Goal: Task Accomplishment & Management: Complete application form

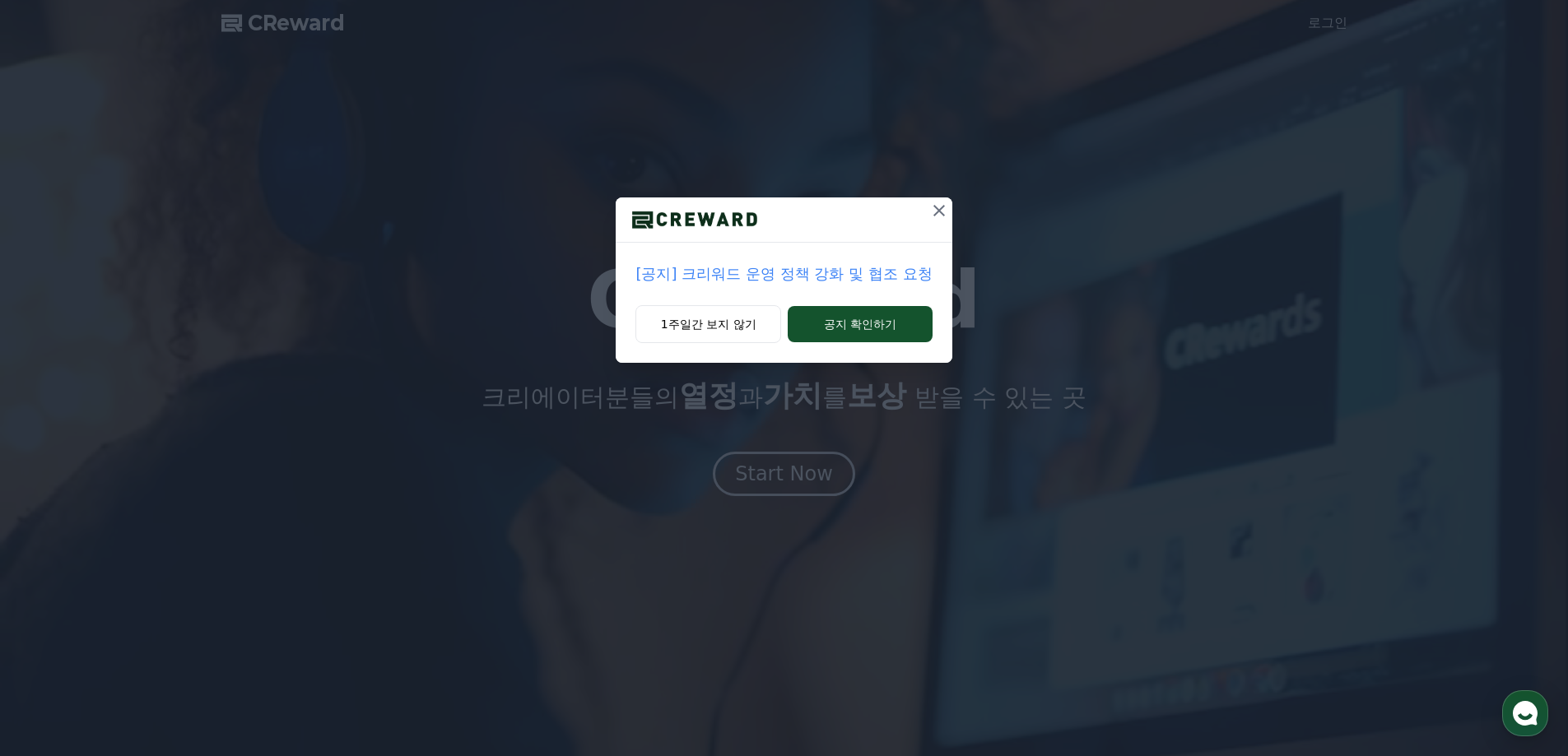
click at [883, 273] on p "[공지] 크리워드 운영 정책 강화 및 협조 요청" at bounding box center [783, 274] width 296 height 23
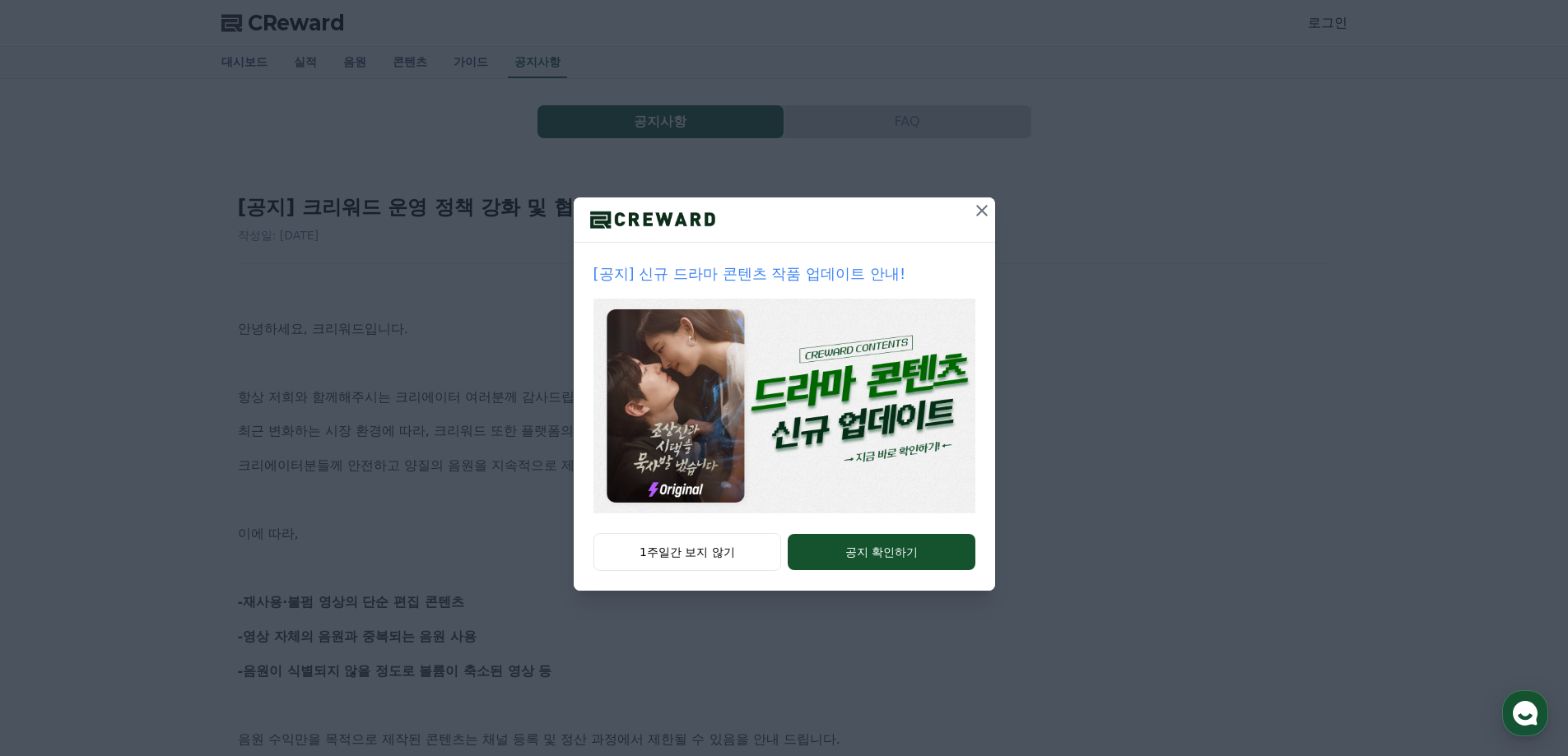
click at [981, 208] on icon at bounding box center [982, 211] width 20 height 20
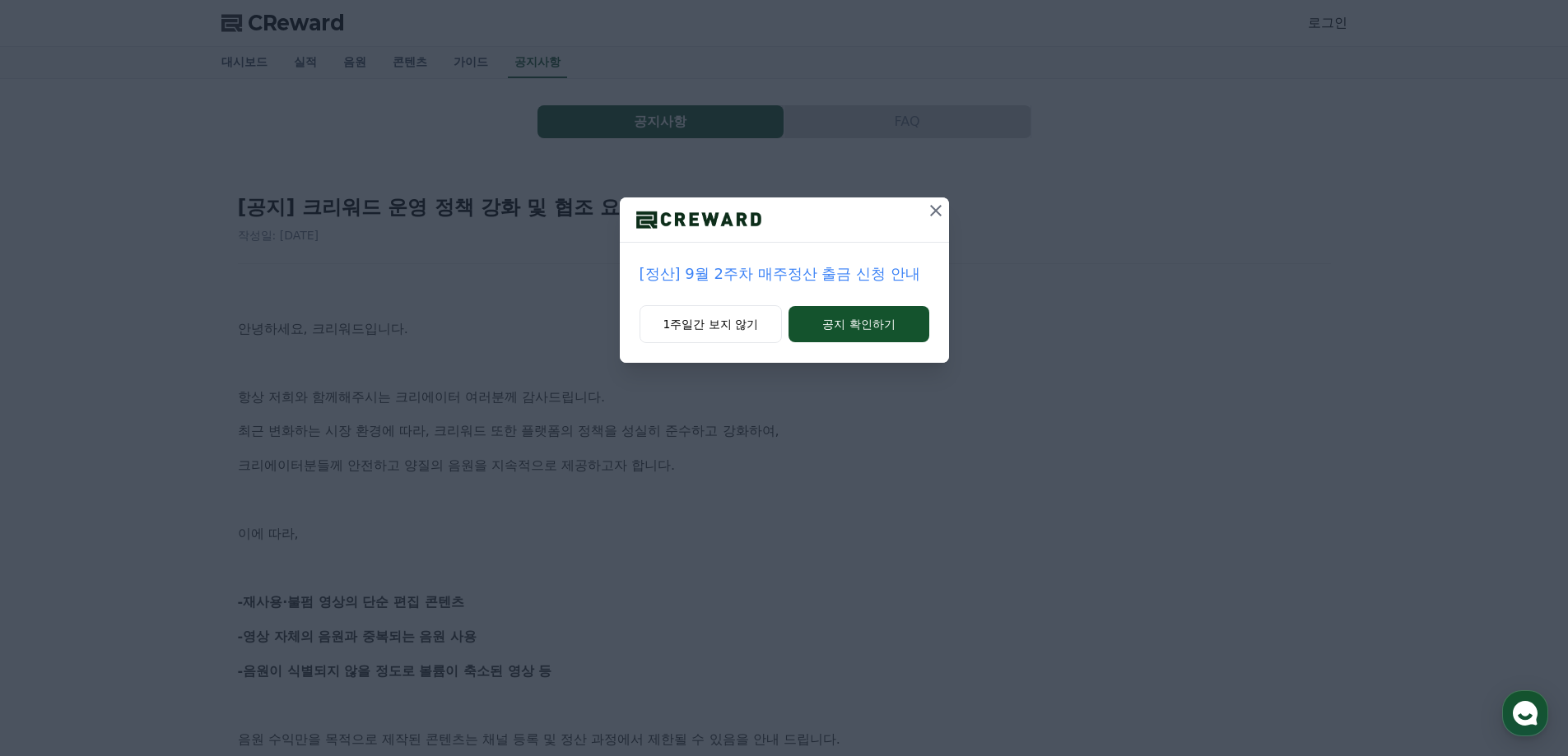
click at [934, 216] on icon at bounding box center [936, 211] width 20 height 20
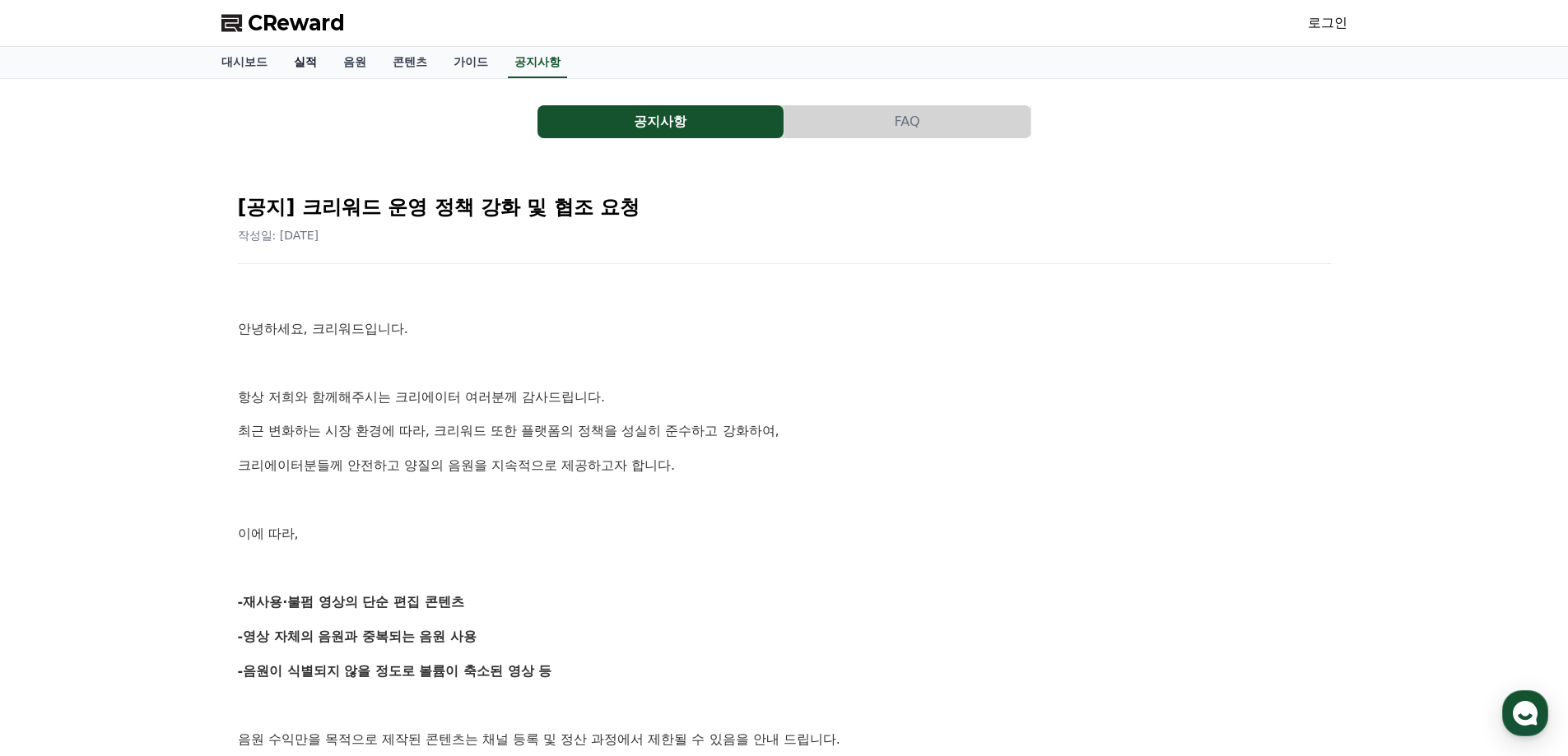
click at [310, 53] on link "실적" at bounding box center [305, 63] width 49 height 32
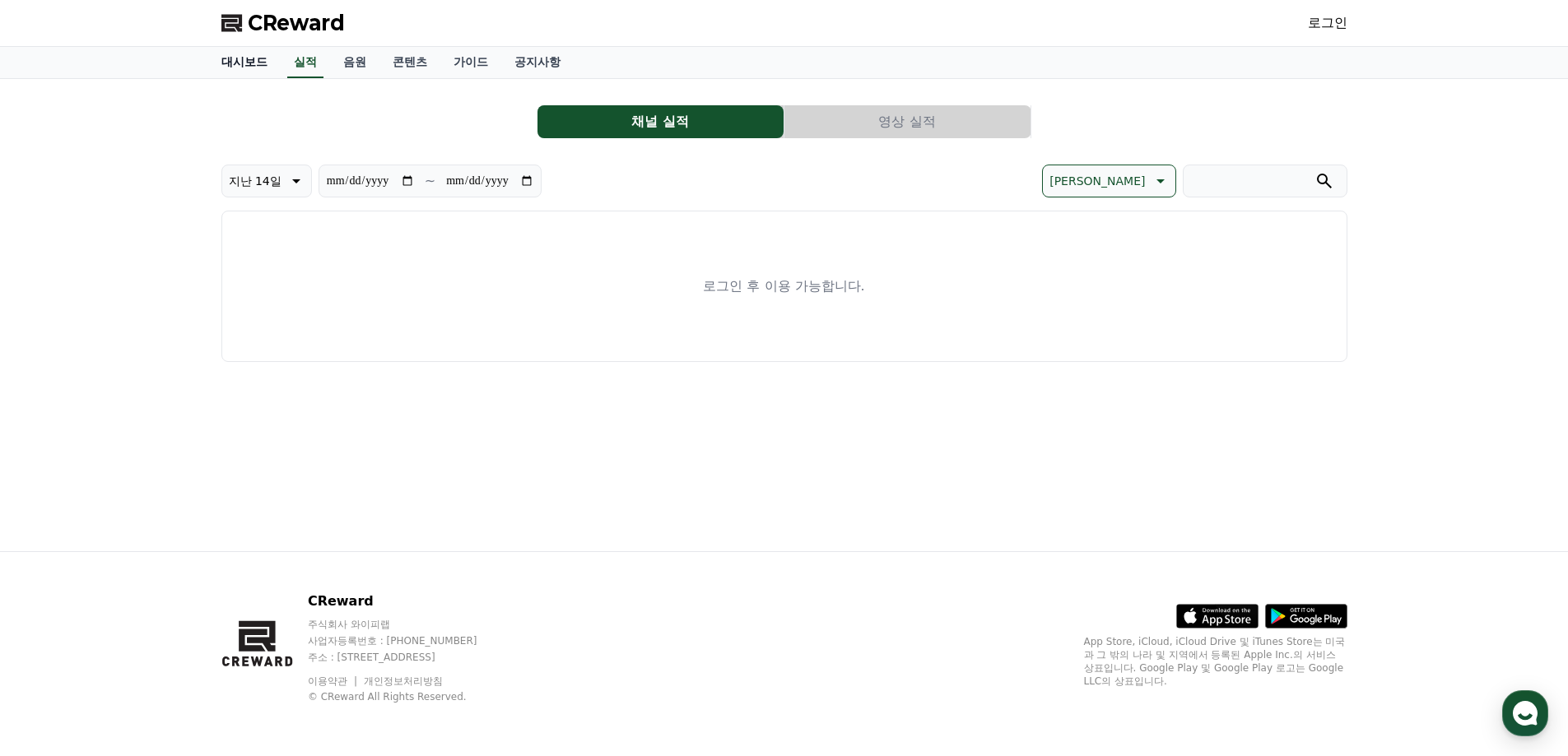
click at [235, 55] on link "대시보드" at bounding box center [244, 63] width 73 height 32
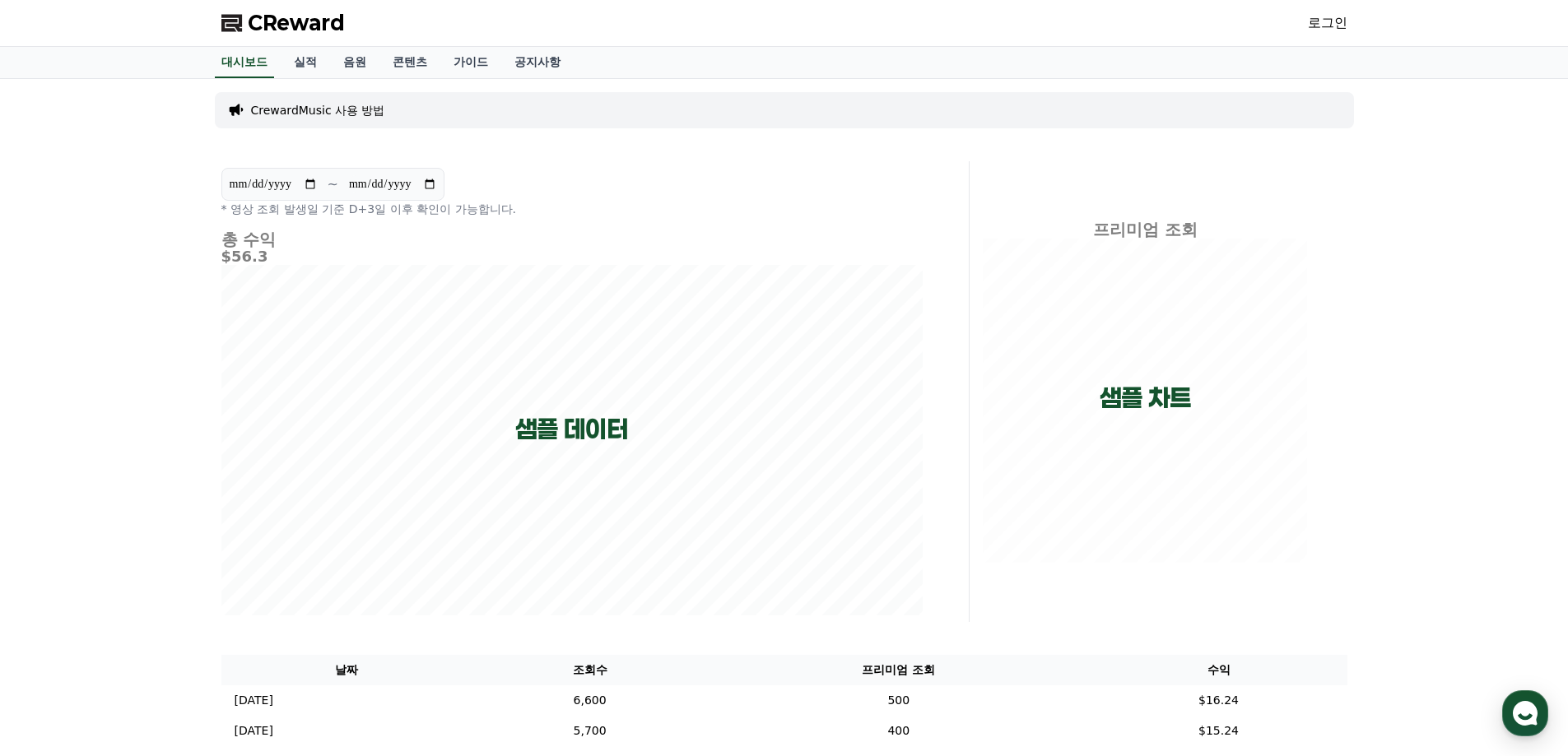
click at [296, 110] on p "CrewardMusic 사용 방법" at bounding box center [318, 110] width 134 height 17
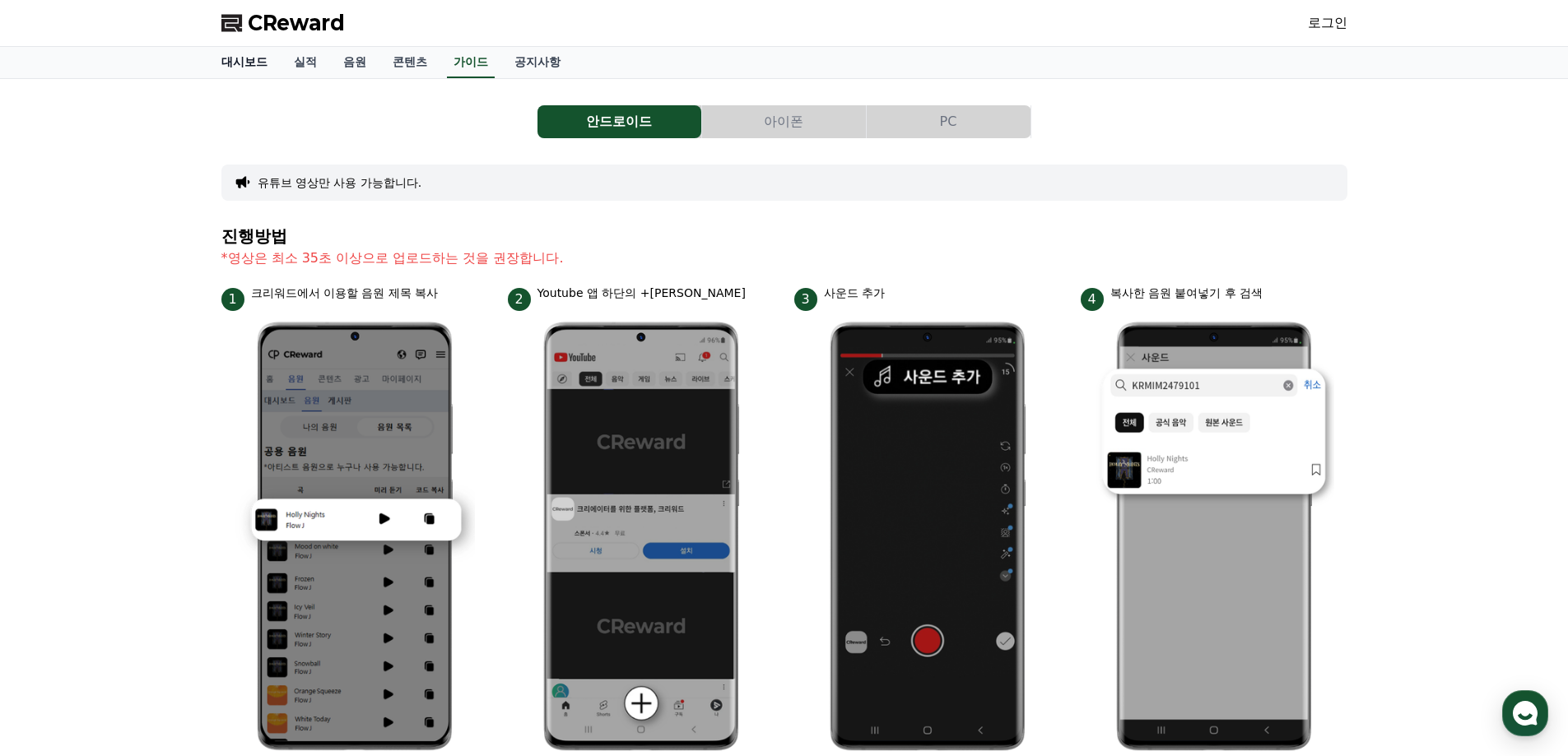
click at [249, 60] on link "대시보드" at bounding box center [244, 63] width 73 height 32
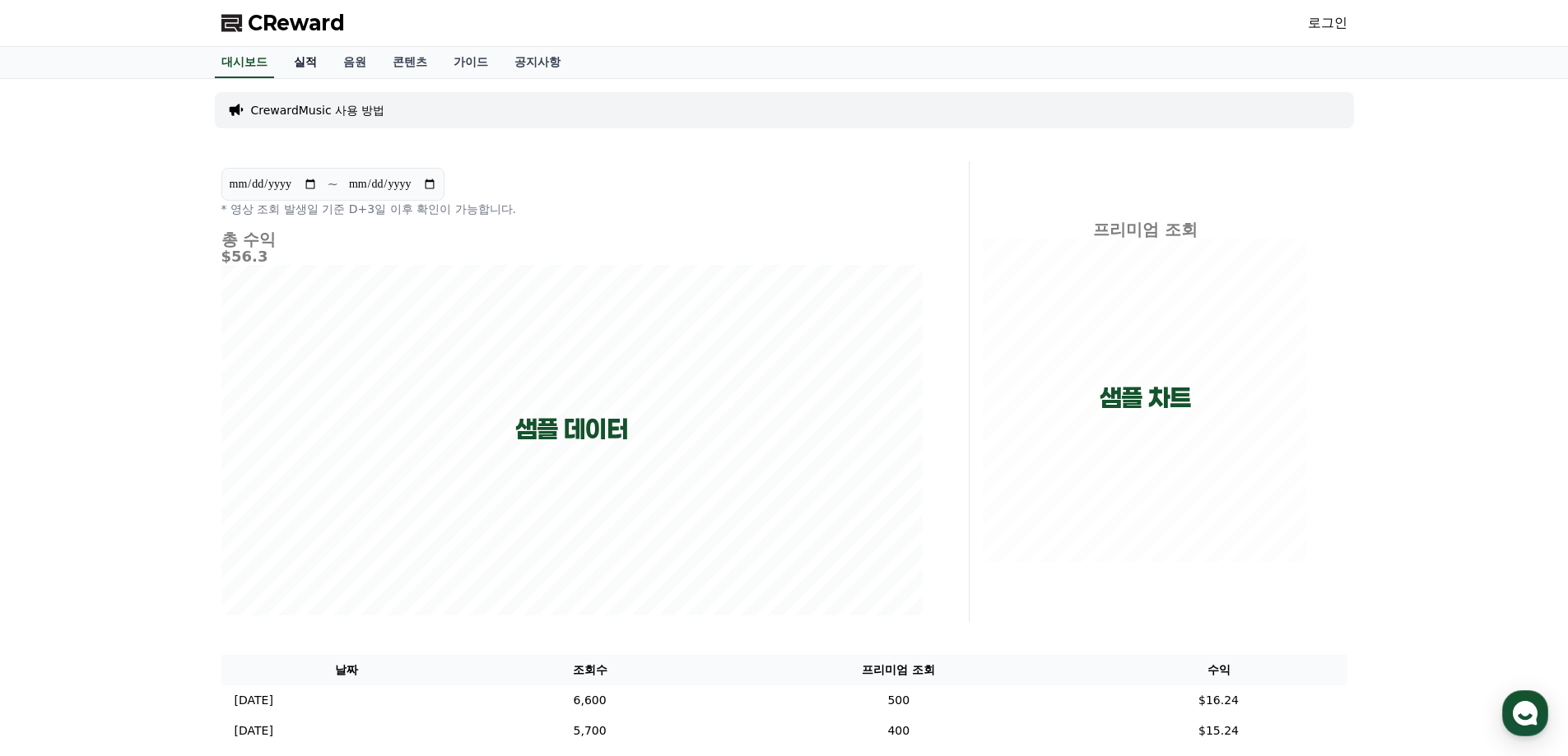
click at [302, 70] on link "실적" at bounding box center [305, 63] width 49 height 32
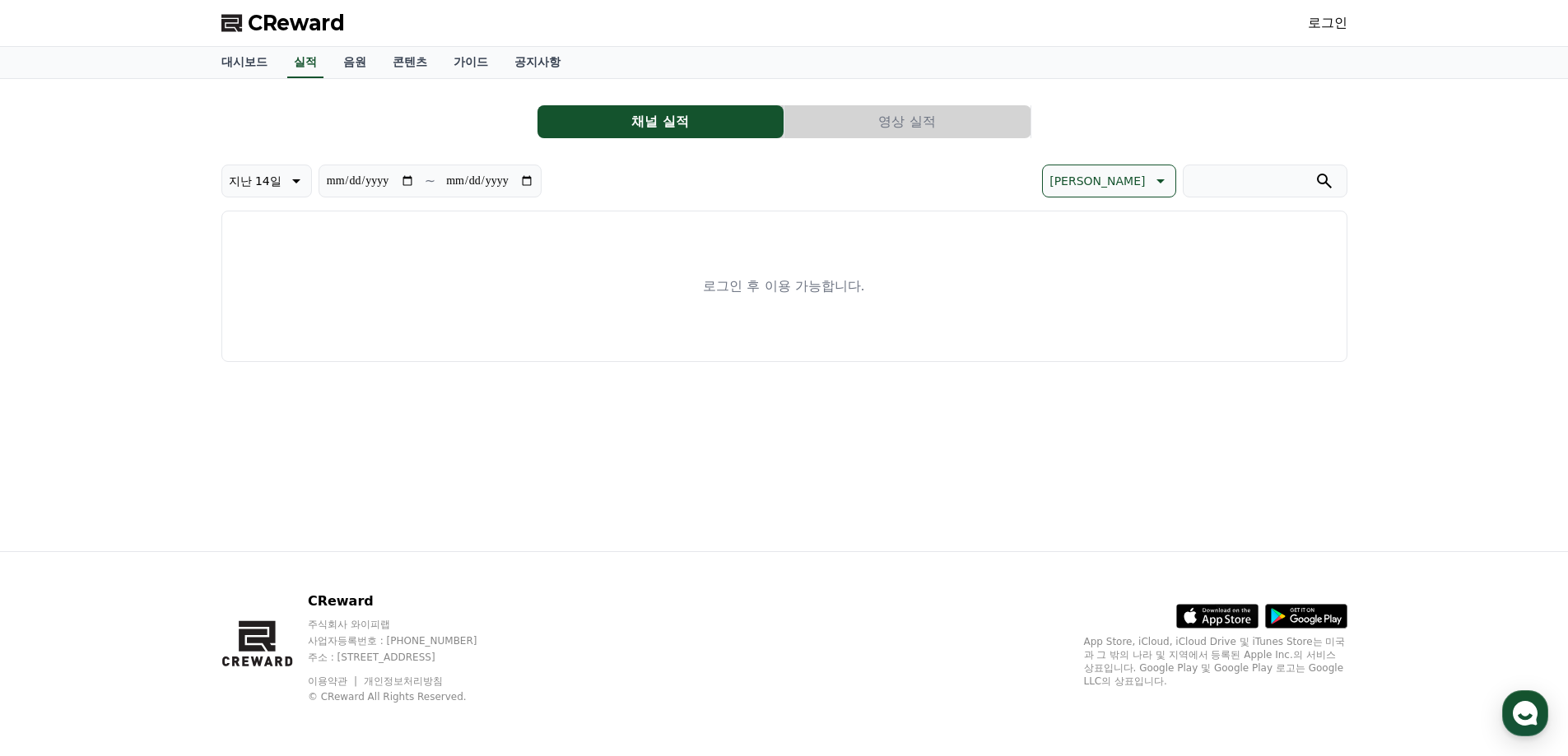
click at [1319, 20] on link "로그인" at bounding box center [1328, 23] width 39 height 20
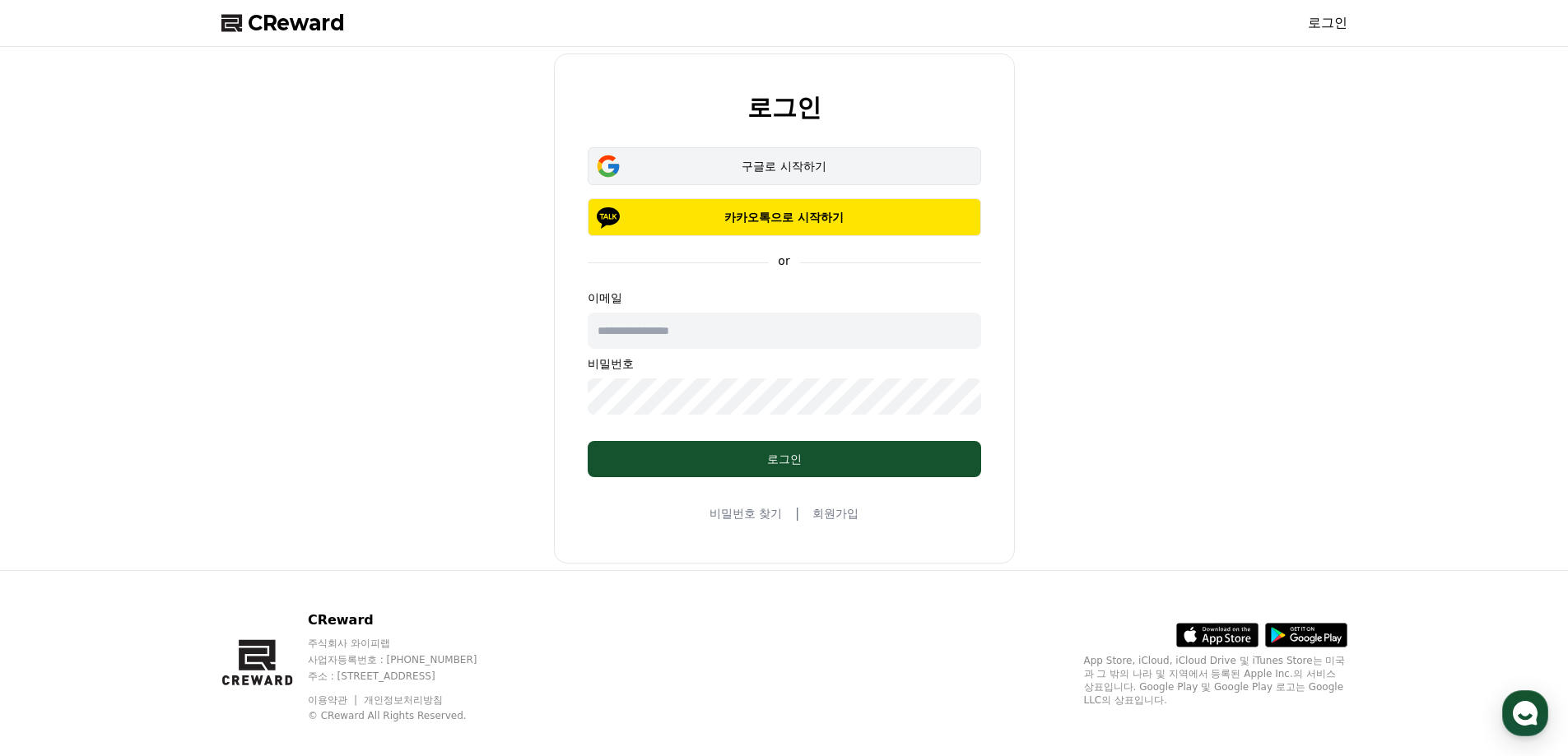
click at [794, 173] on div "구글로 시작하기" at bounding box center [784, 165] width 346 height 17
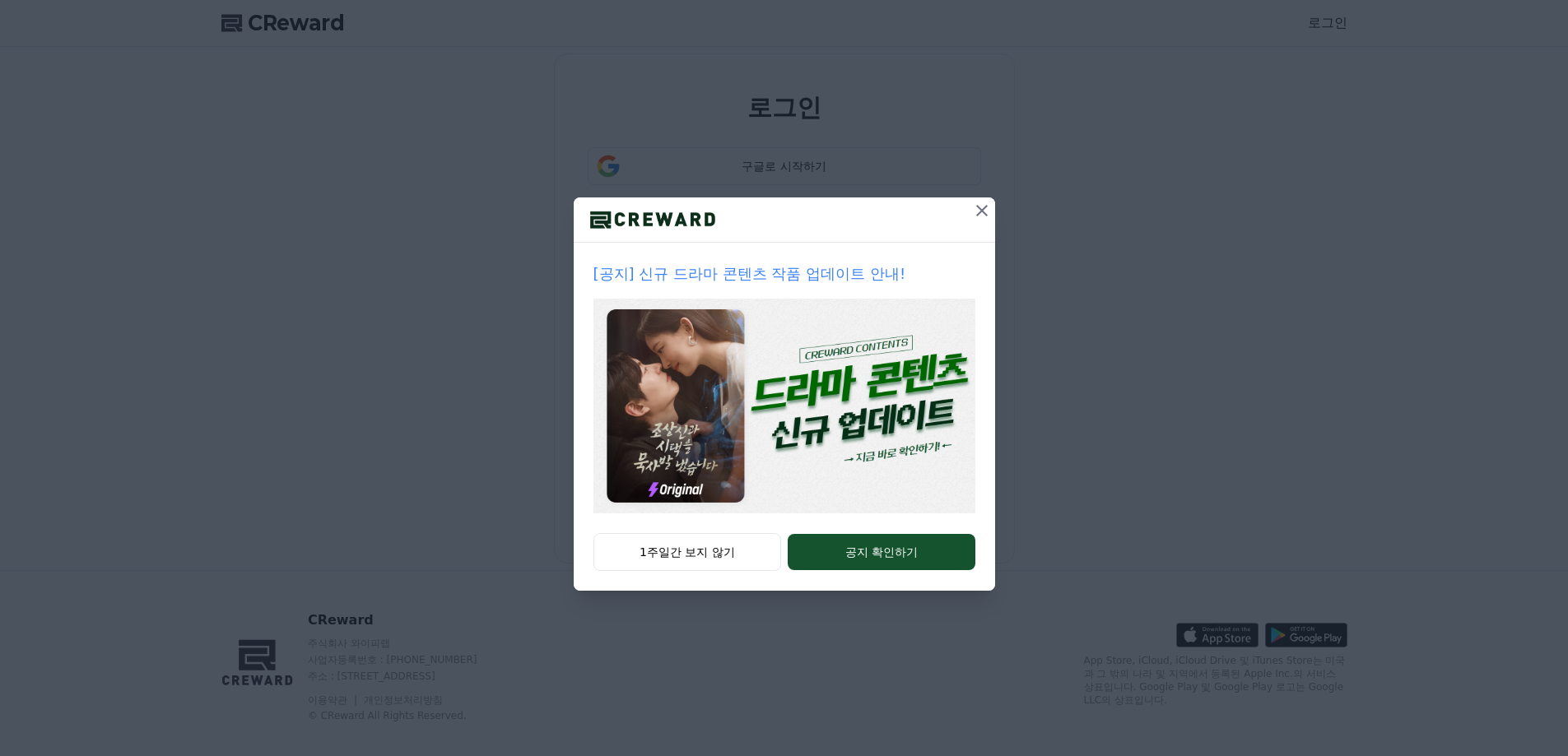
click at [977, 210] on icon at bounding box center [982, 211] width 20 height 20
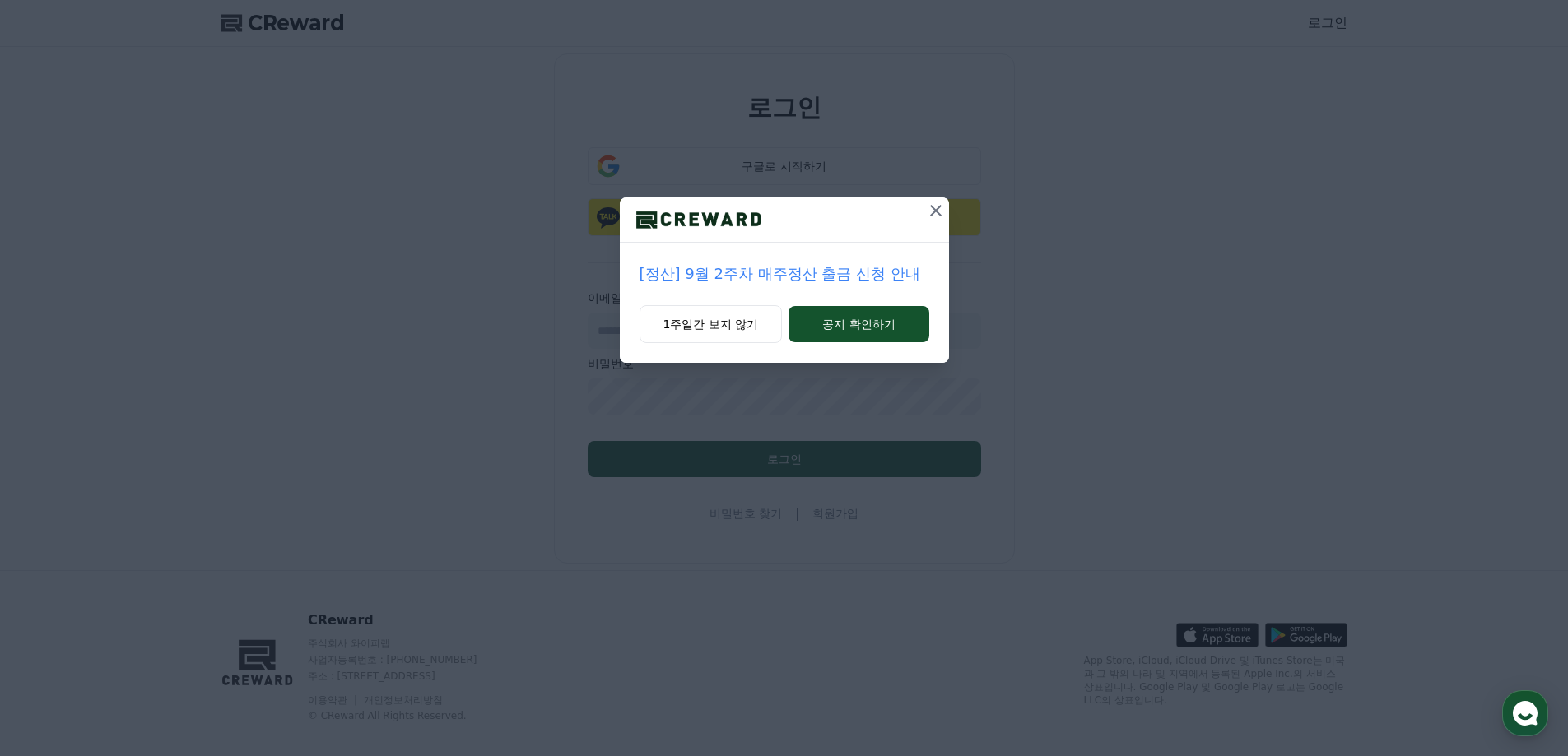
click at [978, 210] on div "[정산] 9월 2주차 매주정산 출금 신청 안내 1주일간 보지 않기 공지 확인하기" at bounding box center [784, 194] width 1568 height 389
click at [938, 211] on icon at bounding box center [936, 211] width 20 height 20
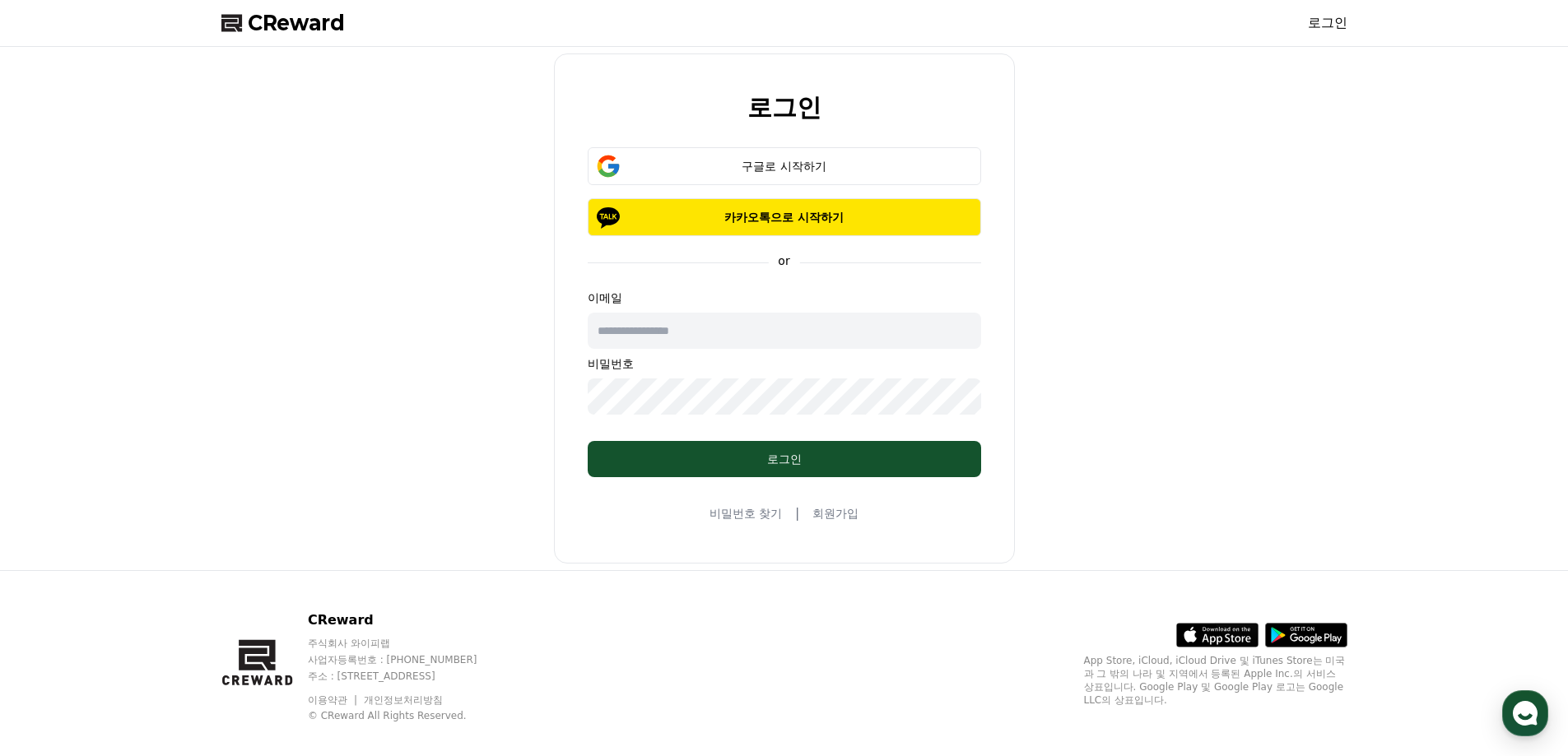
click at [734, 341] on input "text" at bounding box center [784, 331] width 393 height 36
type input "**********"
click at [811, 512] on div "비밀번호 찾기 | 회원가입" at bounding box center [784, 513] width 150 height 20
click at [831, 521] on link "회원가입" at bounding box center [835, 513] width 46 height 17
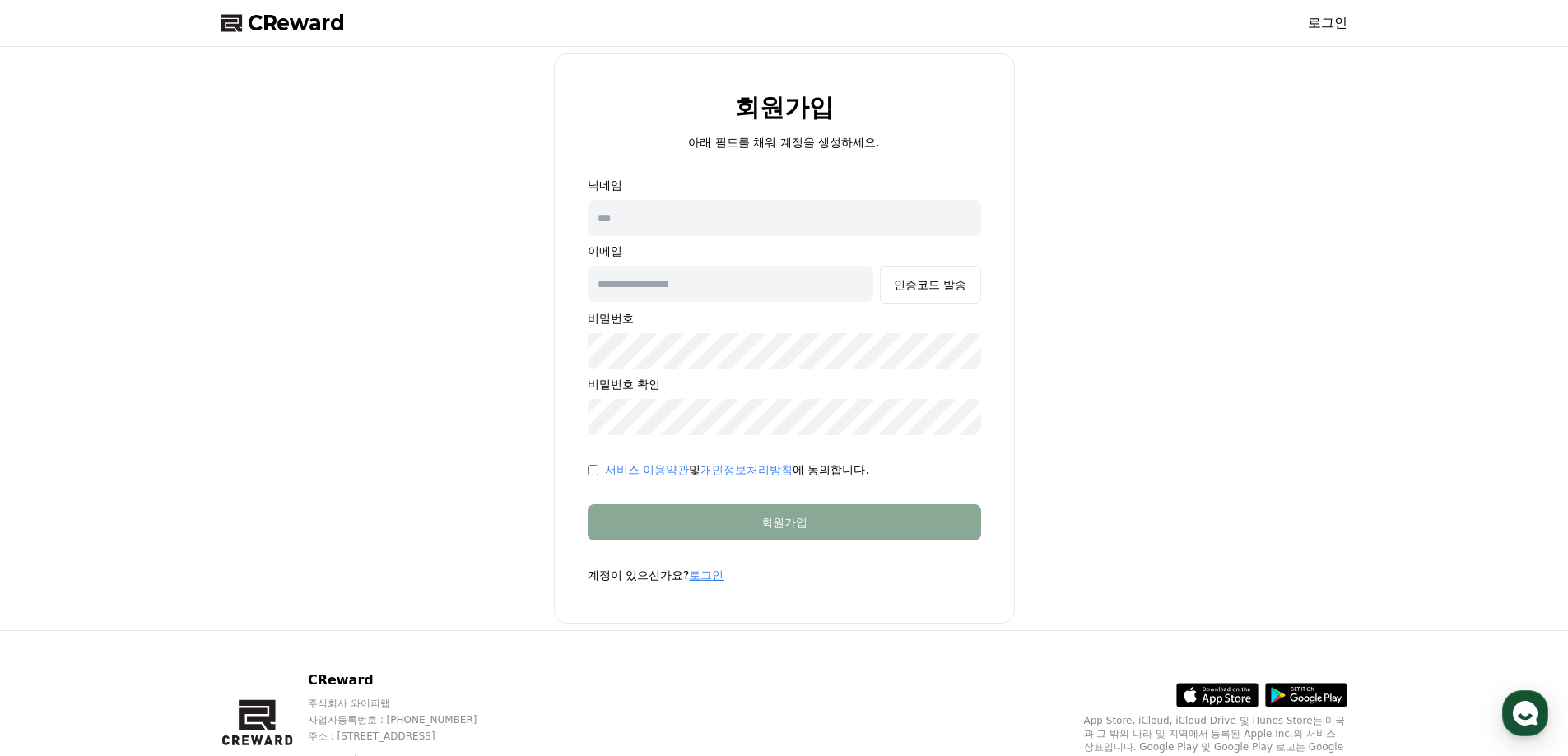
click at [771, 206] on input "text" at bounding box center [784, 218] width 393 height 36
type input "*"
click at [752, 222] on input "*******" at bounding box center [784, 218] width 393 height 36
type input "********"
type input "**********"
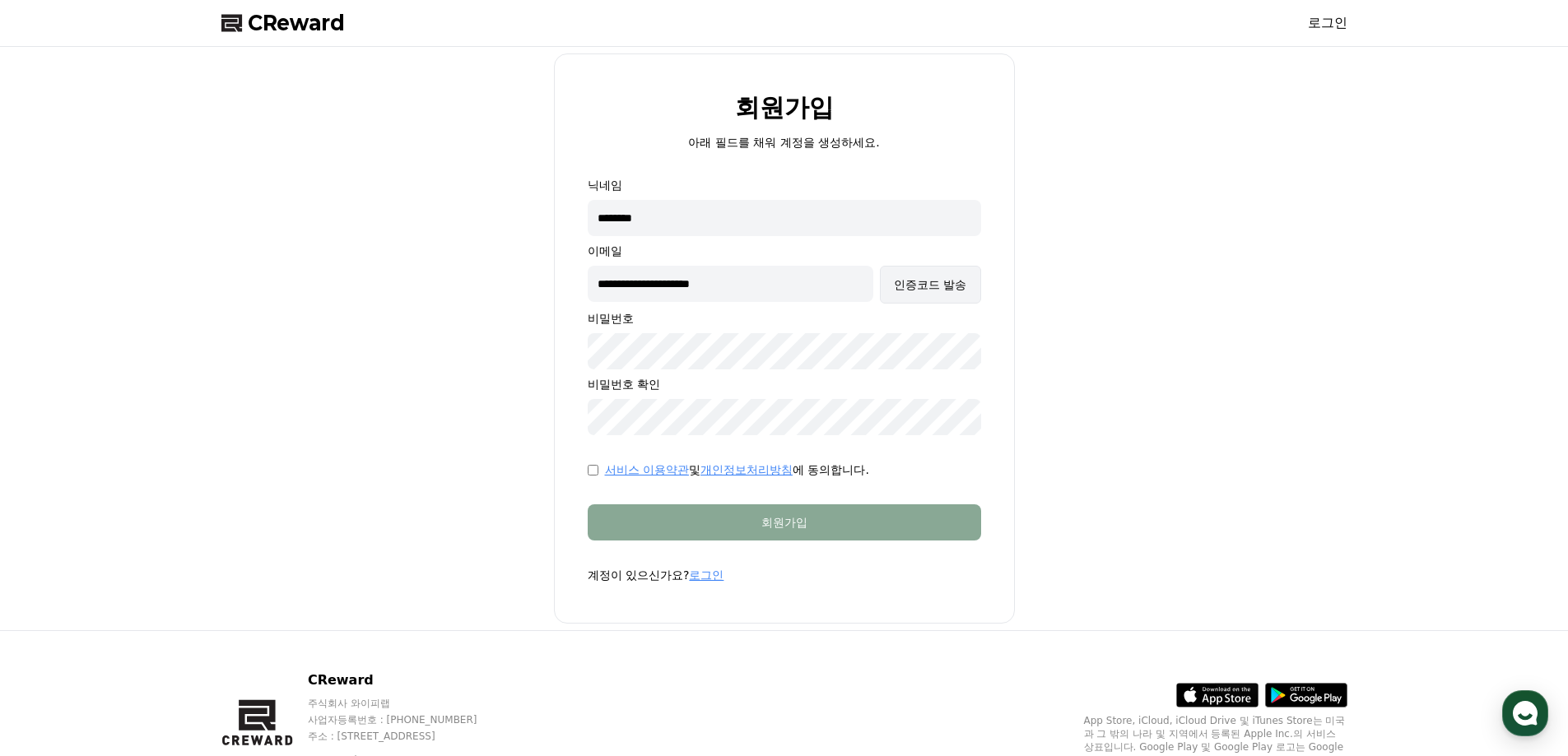
click at [912, 297] on button "인증코드 발송" at bounding box center [930, 284] width 100 height 37
click at [696, 356] on div "**********" at bounding box center [784, 306] width 393 height 258
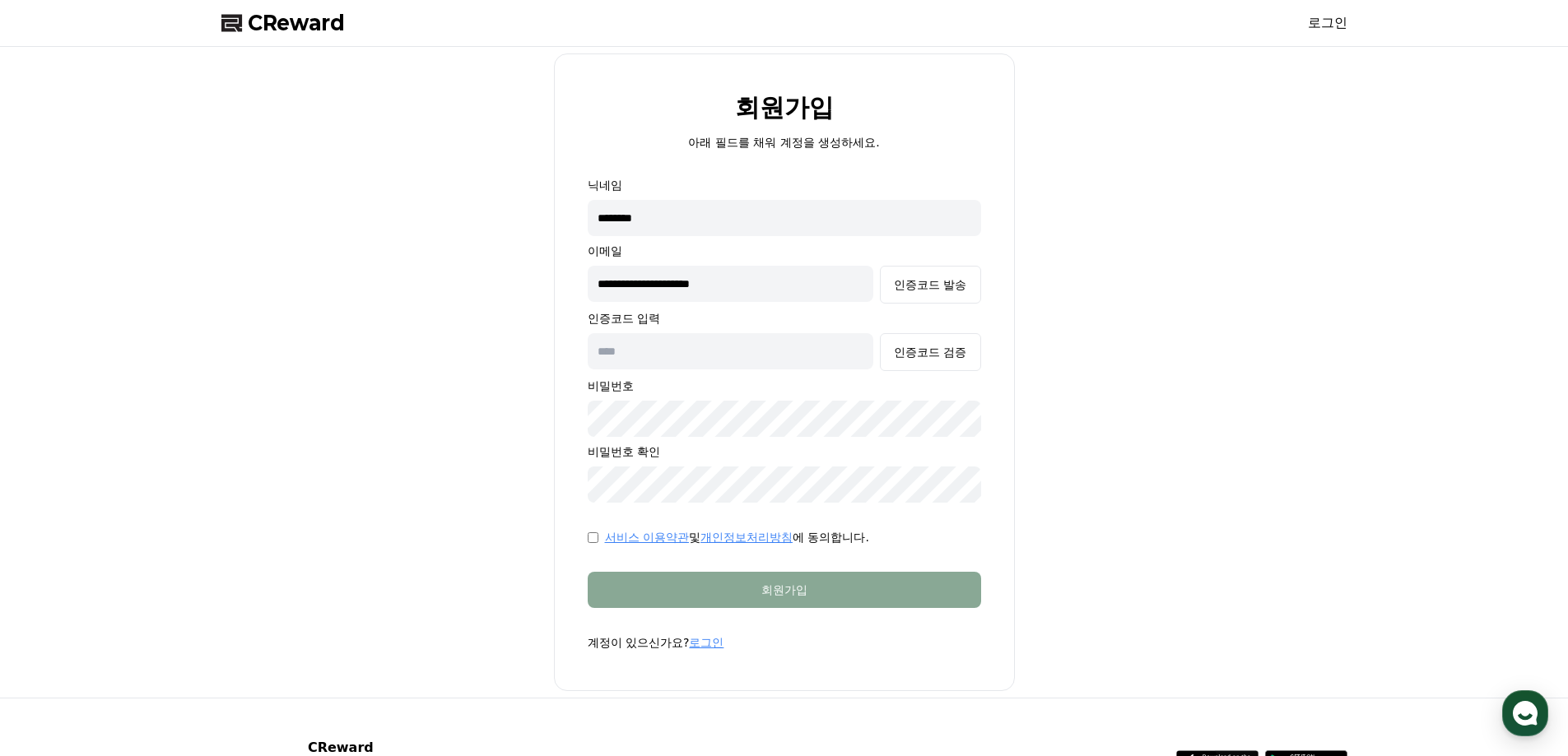
click at [696, 356] on input "text" at bounding box center [731, 350] width 287 height 36
paste input "******"
type input "******"
click at [937, 353] on div "인증코드 검증" at bounding box center [930, 351] width 73 height 17
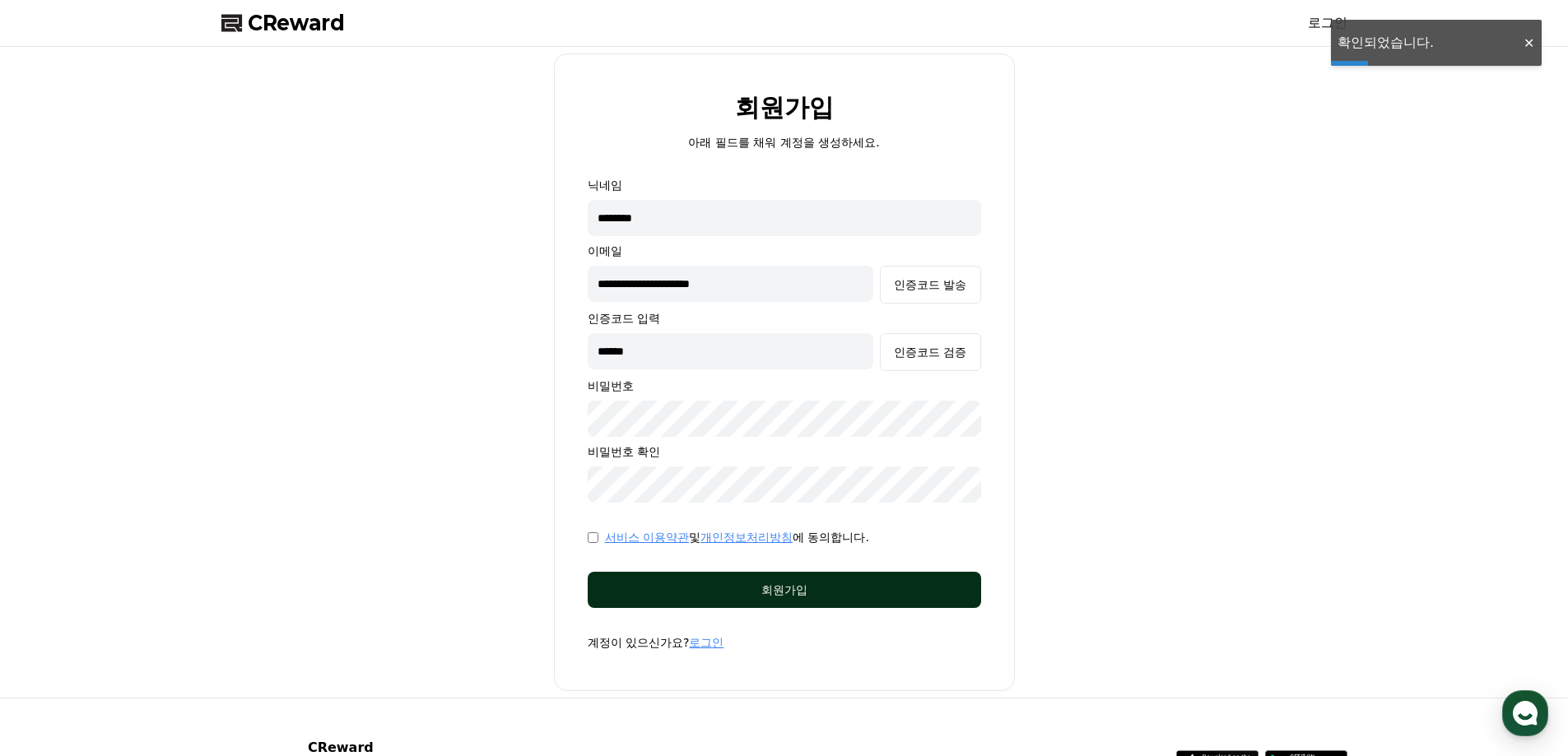
click at [814, 593] on div "회원가입" at bounding box center [784, 590] width 328 height 17
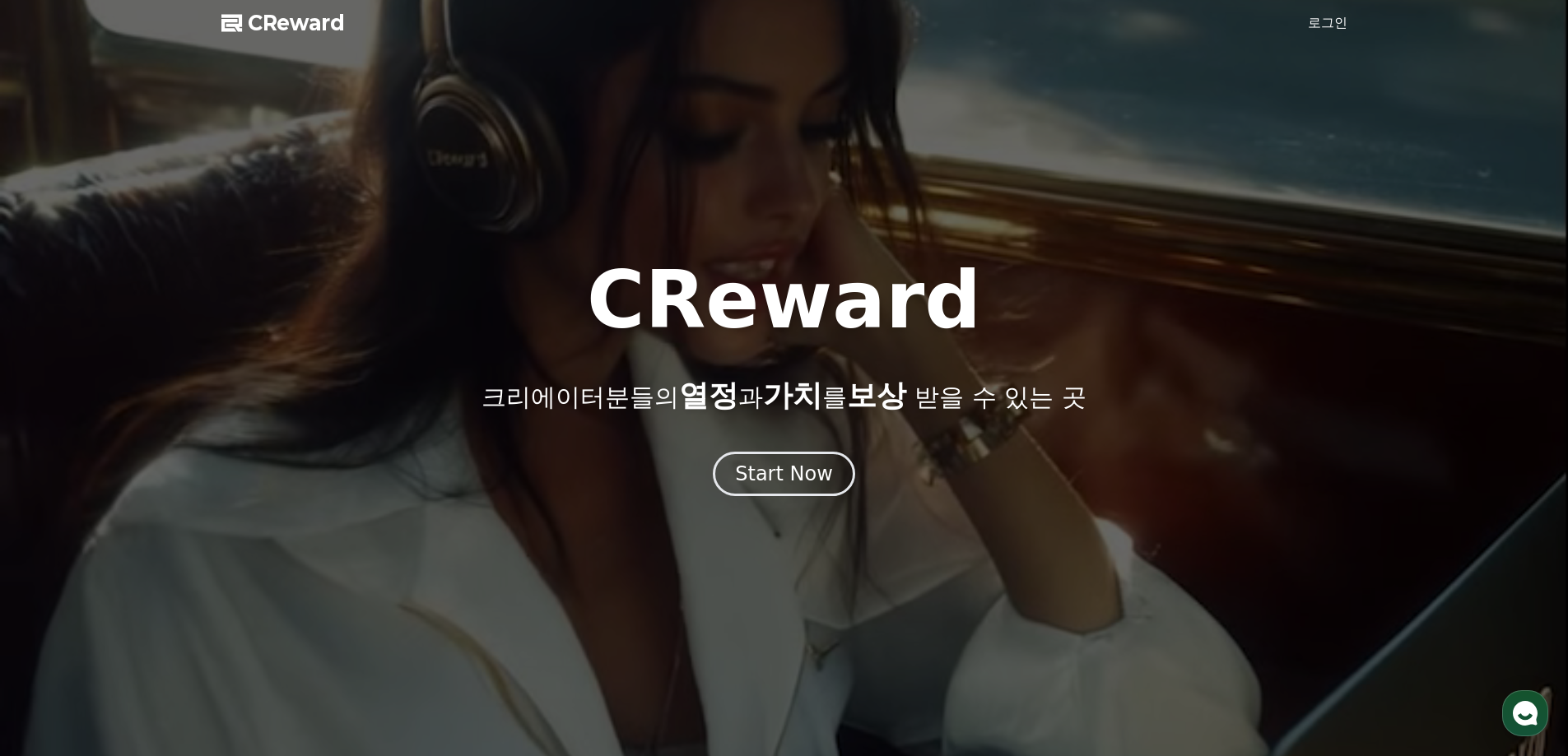
click at [1315, 23] on link "로그인" at bounding box center [1328, 23] width 39 height 20
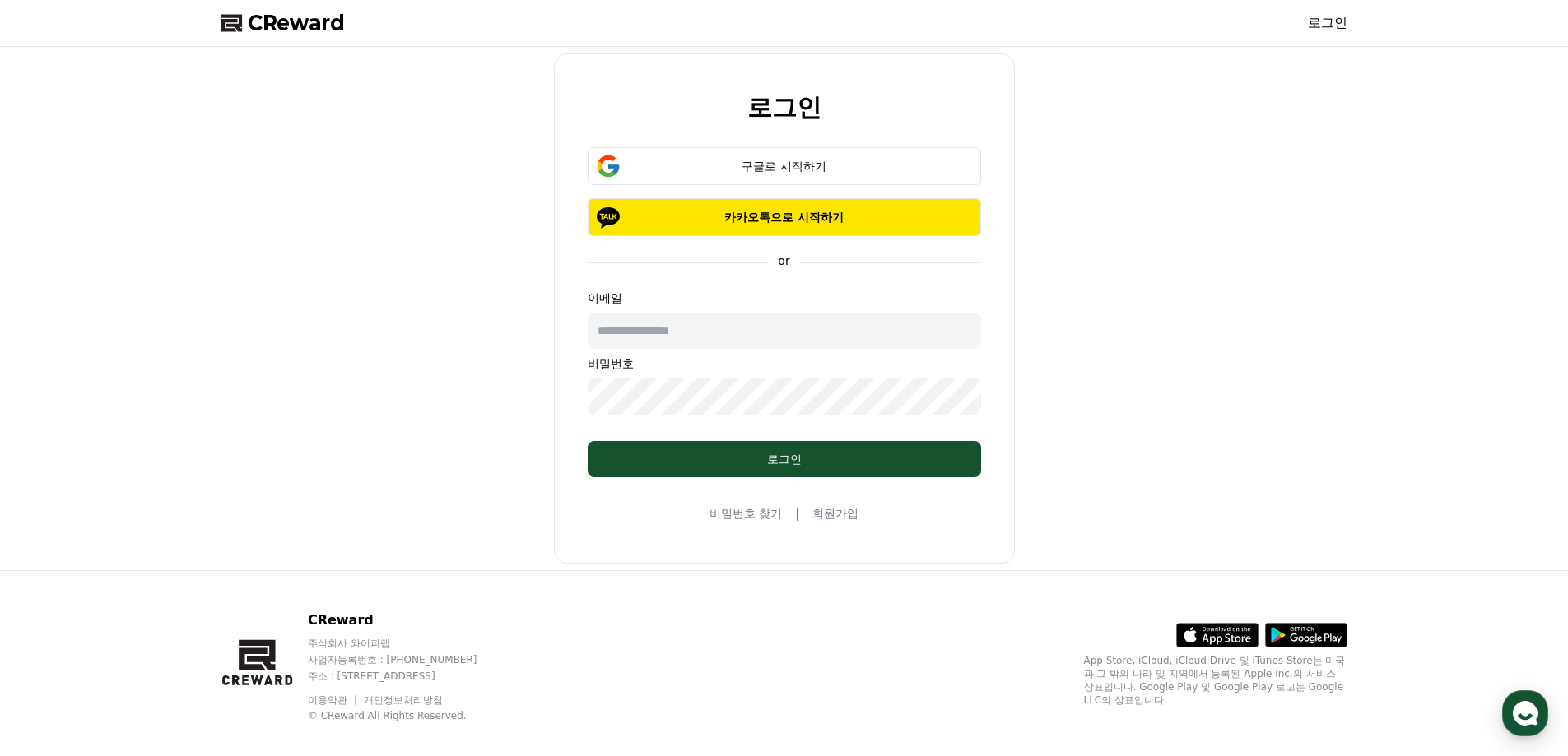
click at [731, 330] on input "text" at bounding box center [784, 331] width 393 height 36
type input "**********"
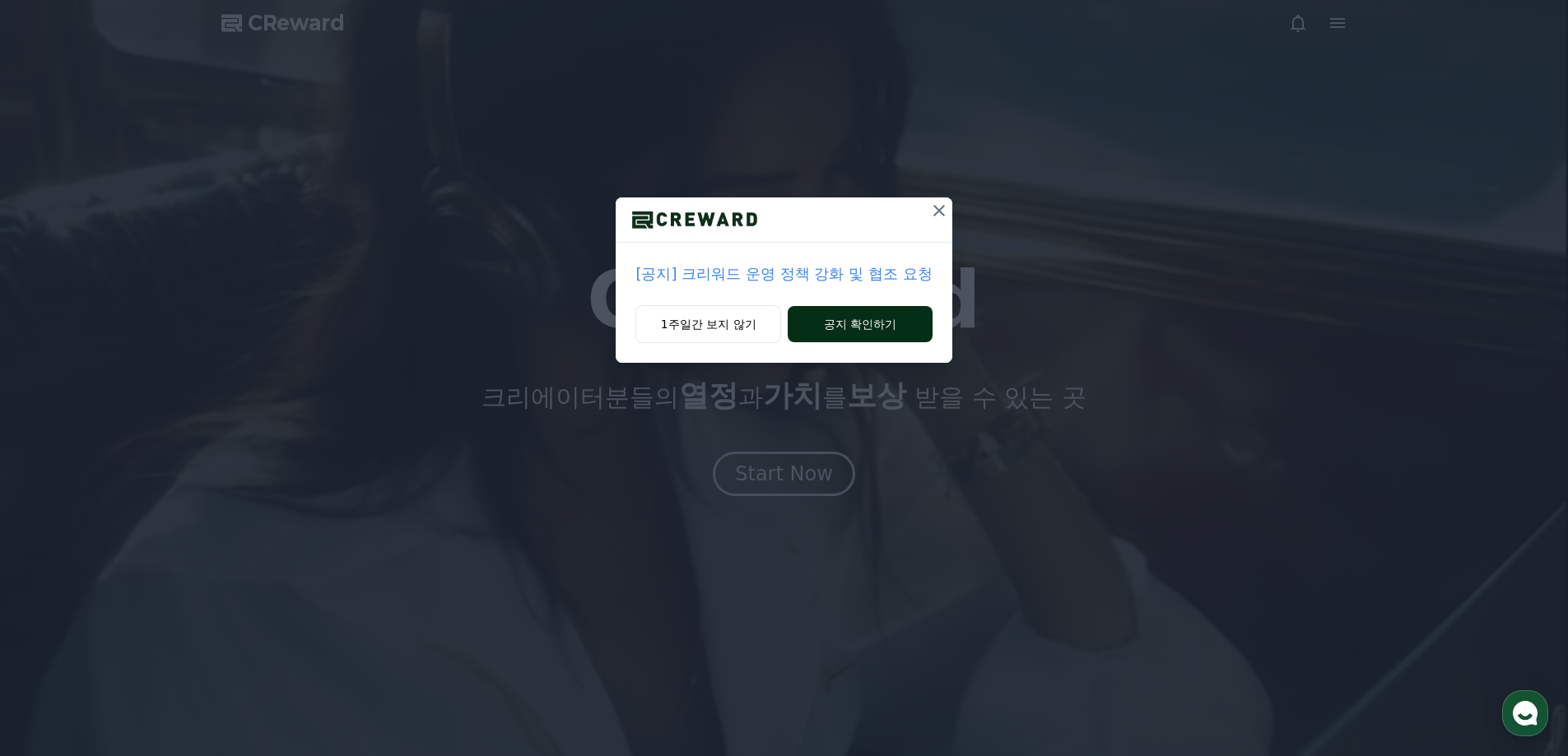
click at [825, 318] on button "공지 확인하기" at bounding box center [860, 324] width 144 height 36
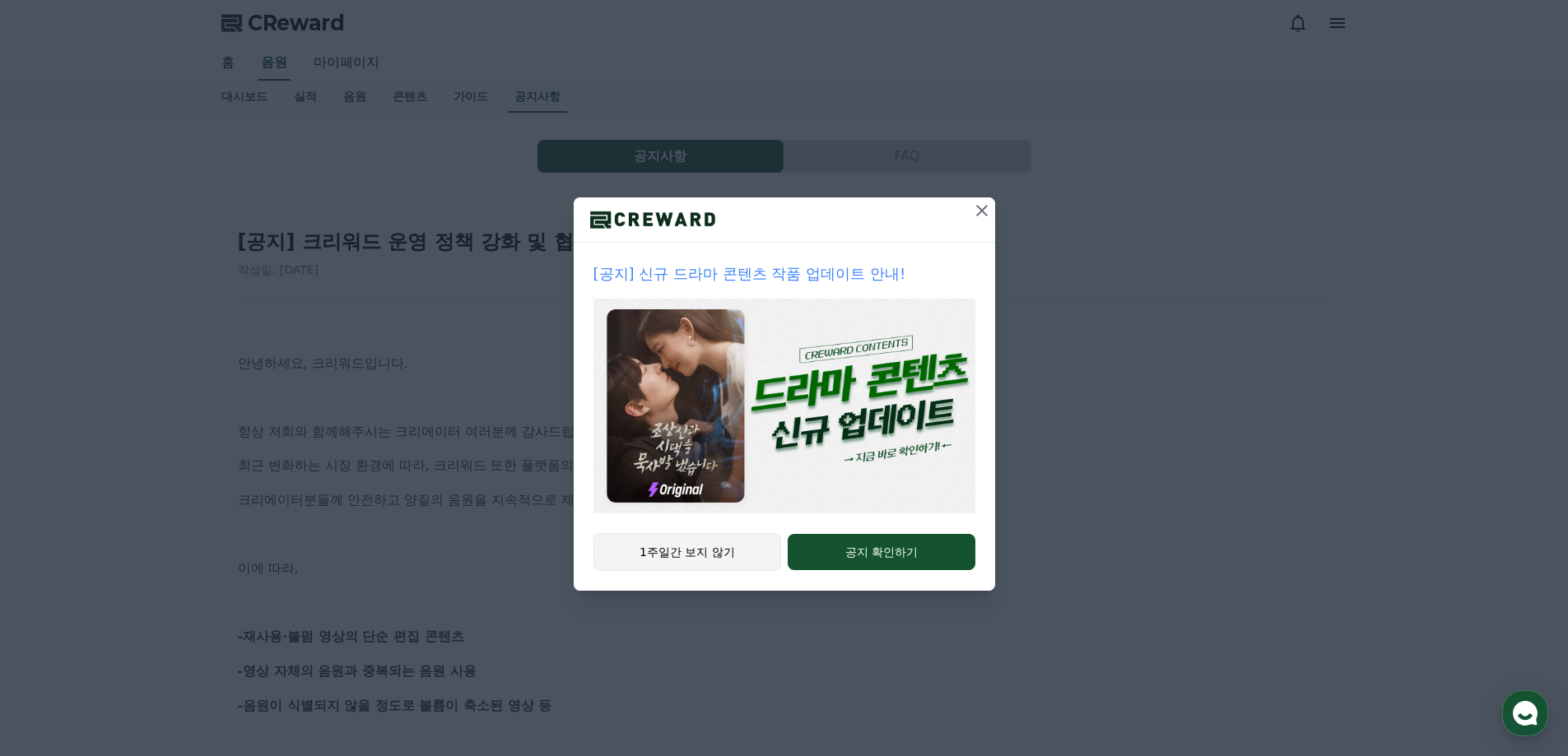
click at [689, 558] on button "1주일간 보지 않기" at bounding box center [686, 551] width 188 height 37
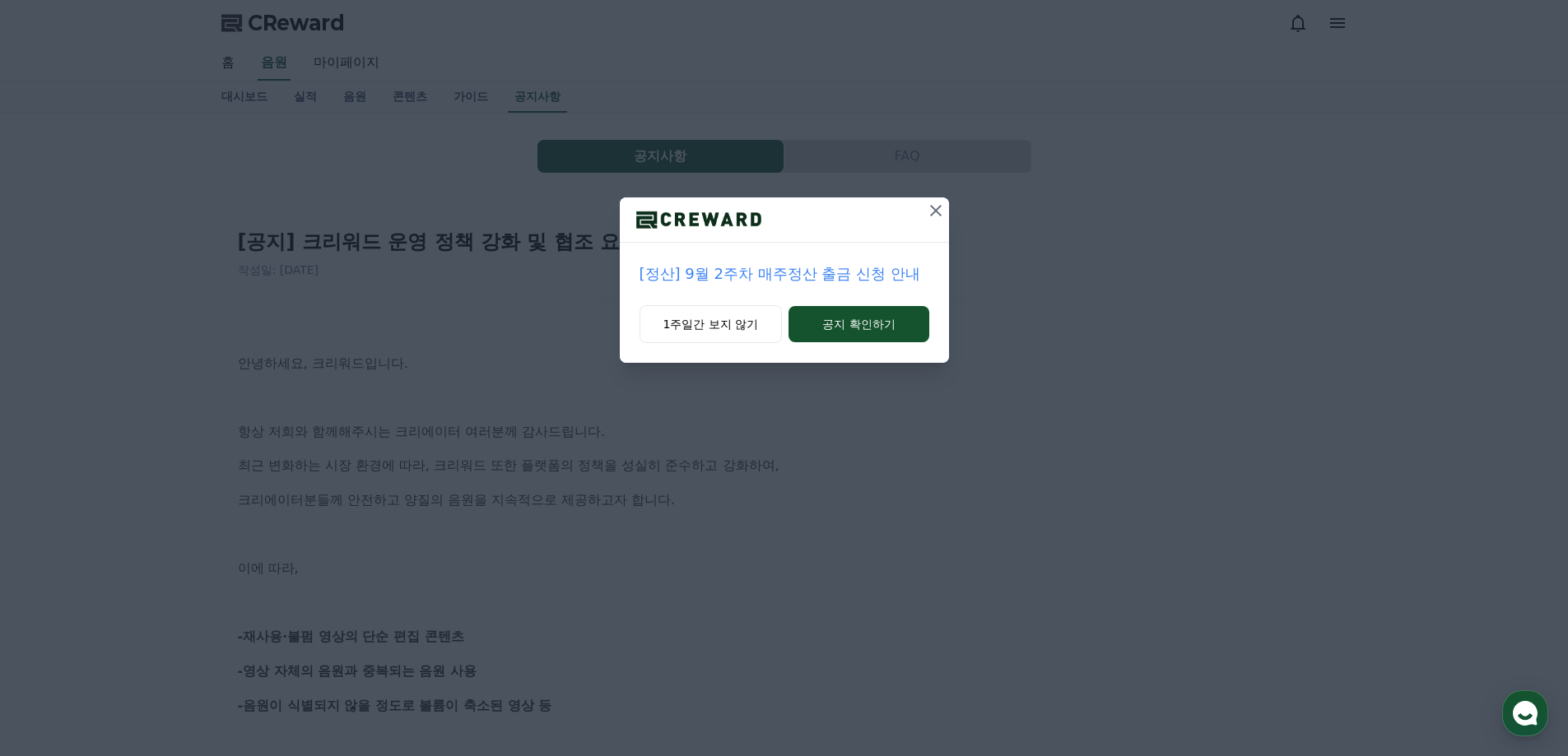
click at [937, 211] on icon at bounding box center [936, 211] width 20 height 20
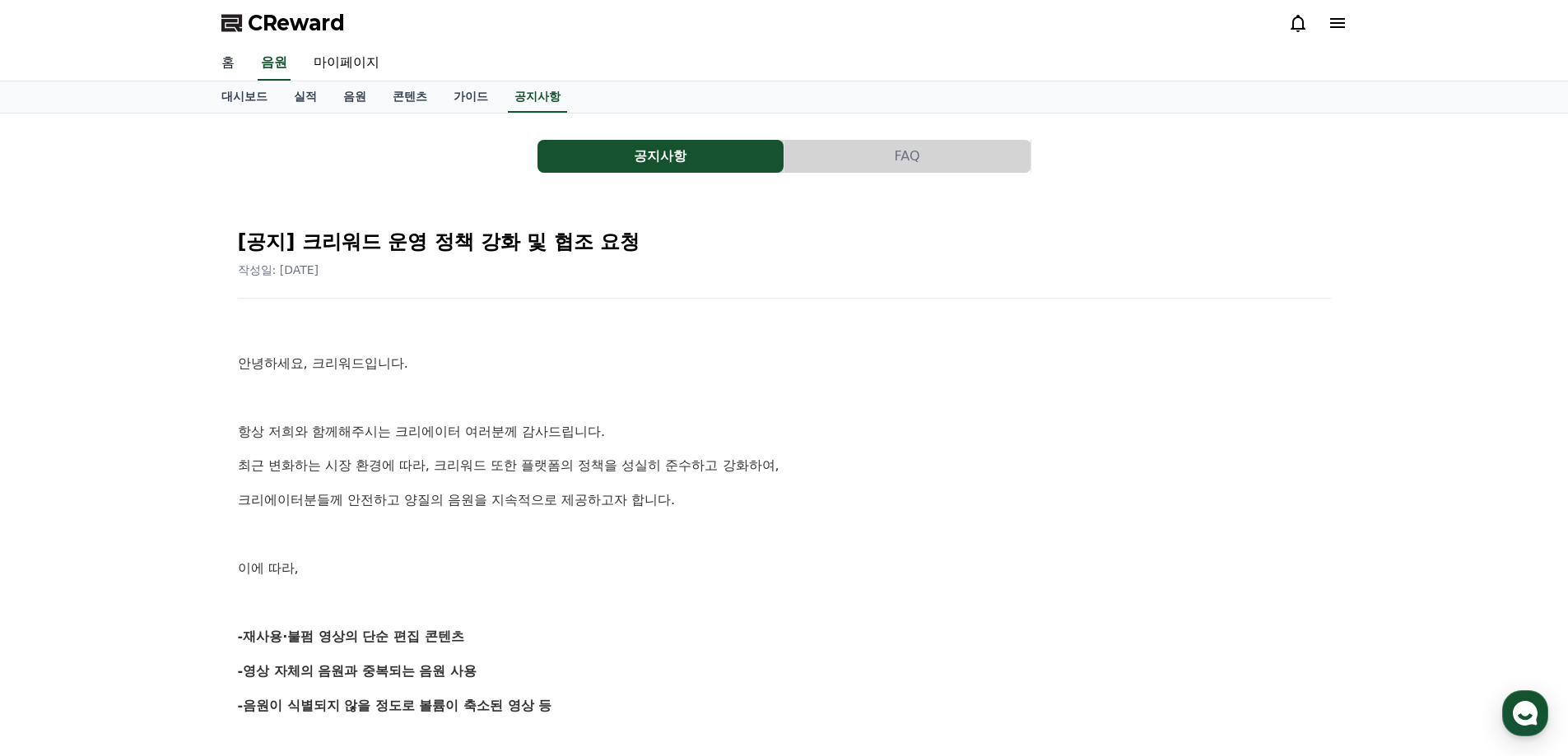
click at [230, 63] on link "홈" at bounding box center [228, 63] width 39 height 34
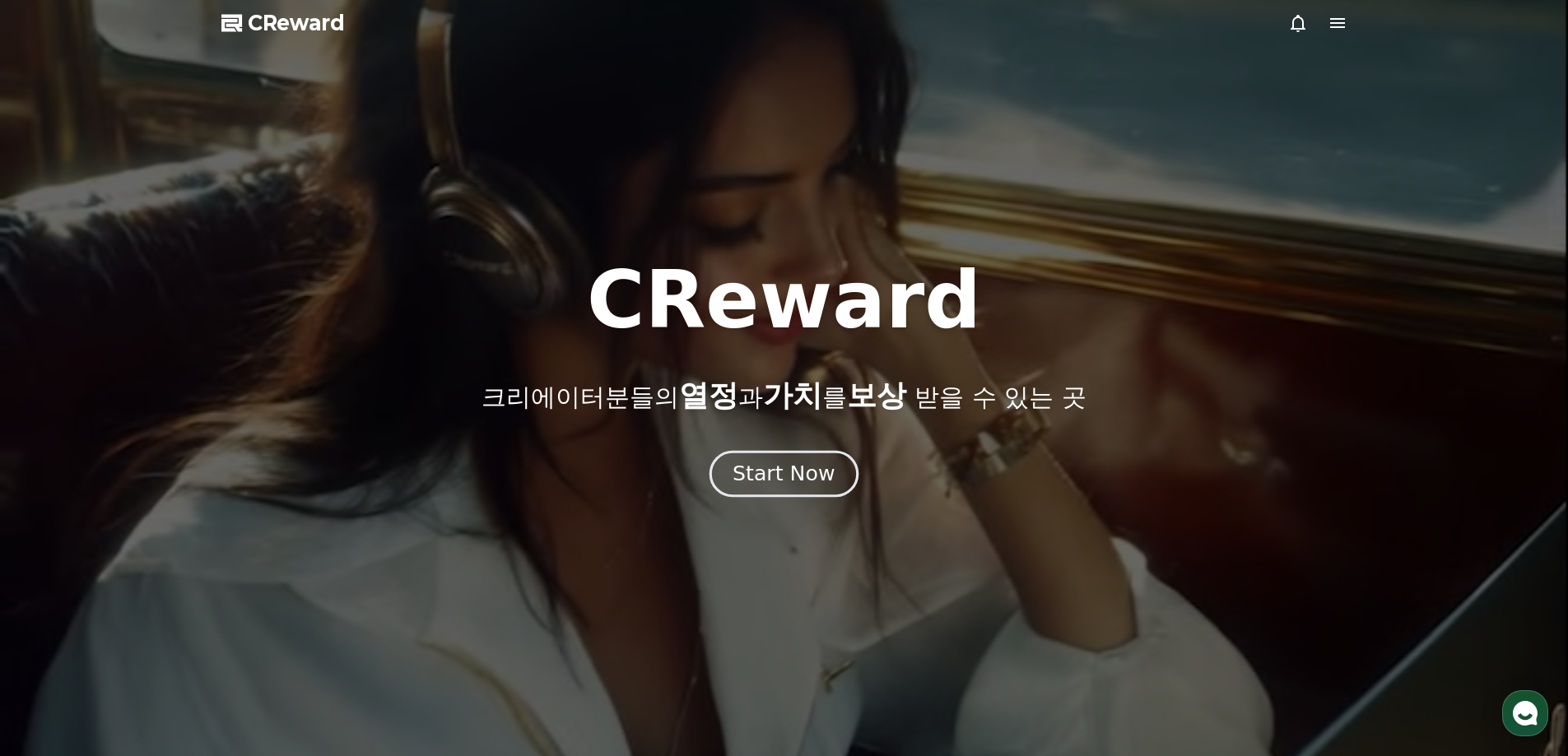
click at [817, 482] on div "Start Now" at bounding box center [784, 473] width 102 height 28
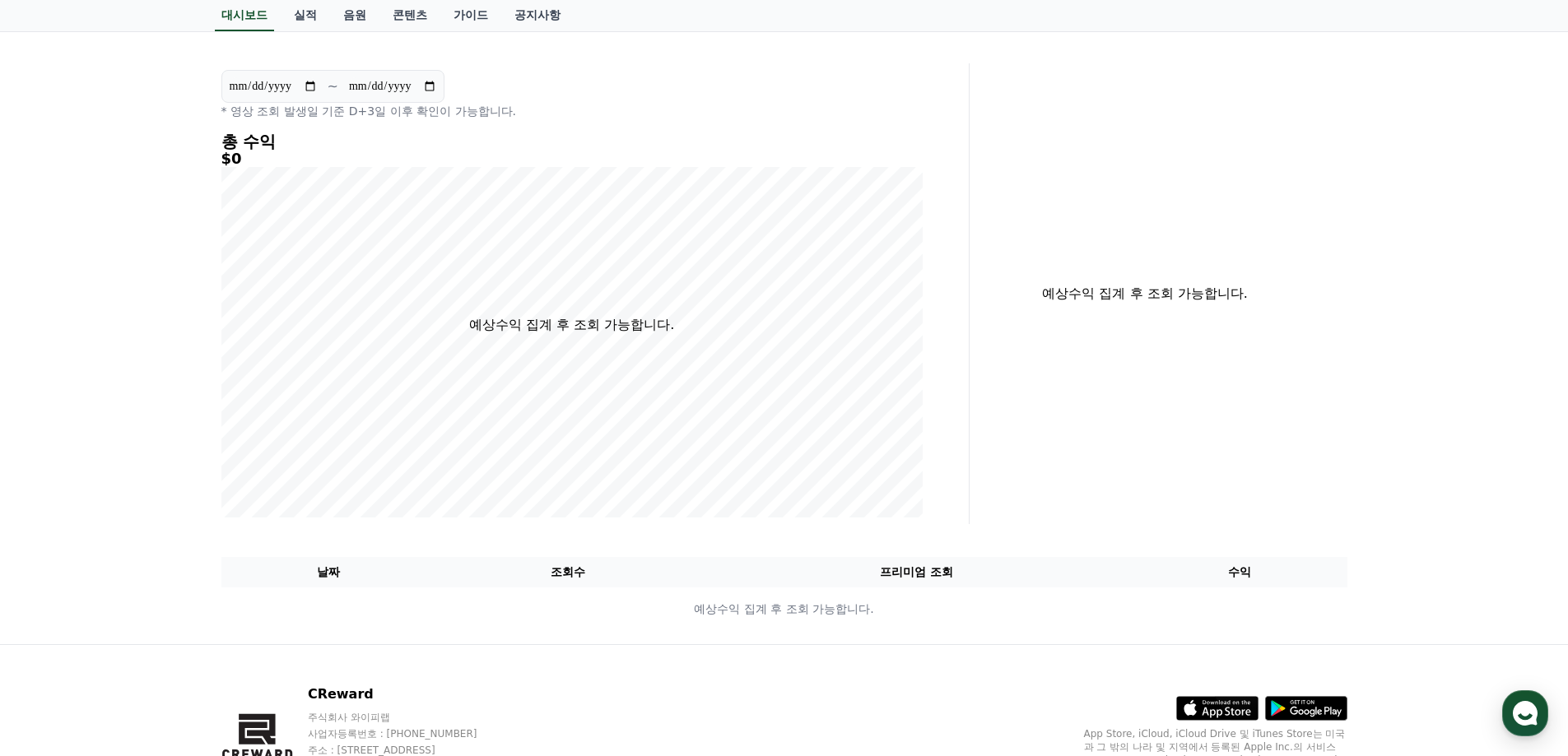
scroll to position [225, 0]
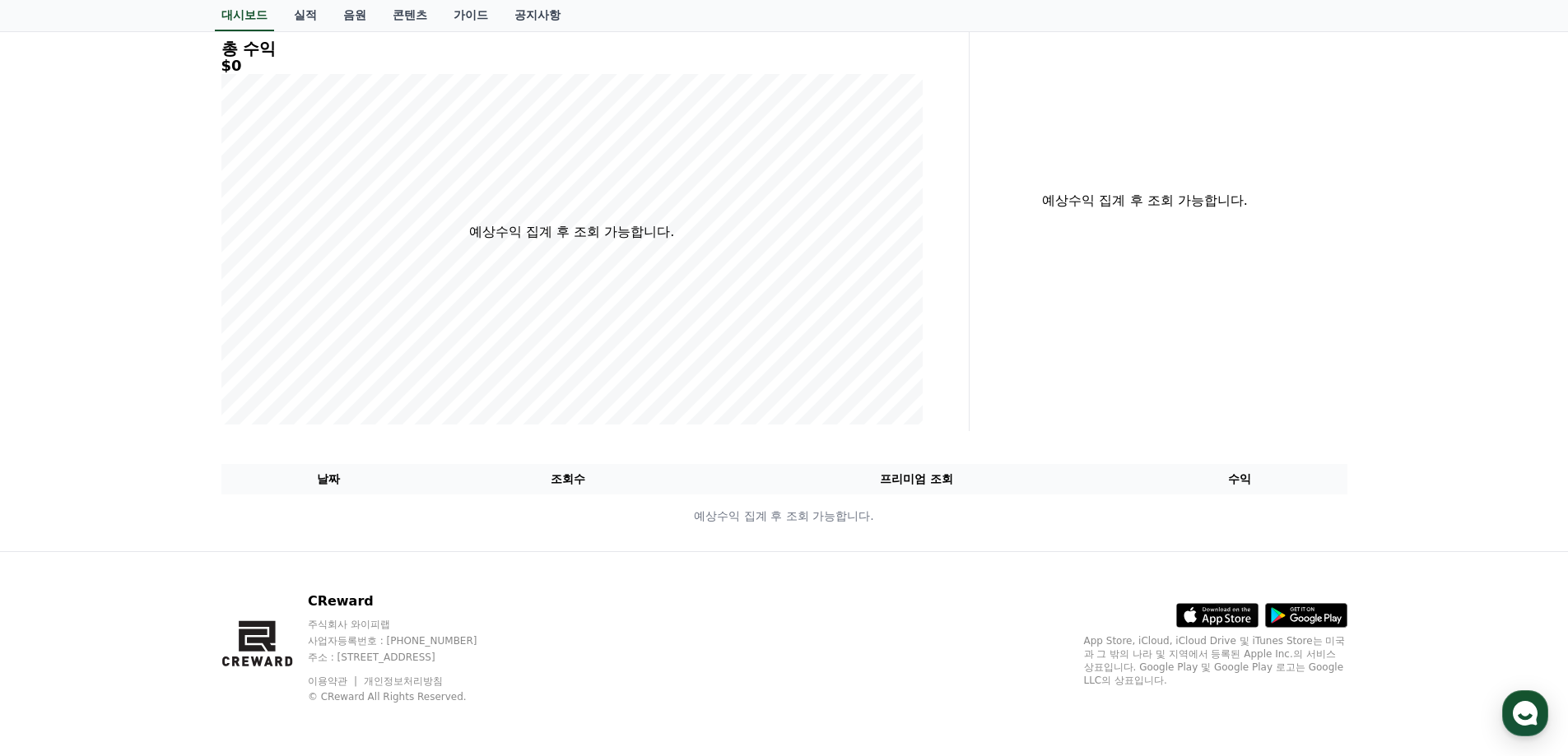
click at [927, 493] on th "프리미엄 조회" at bounding box center [916, 478] width 432 height 31
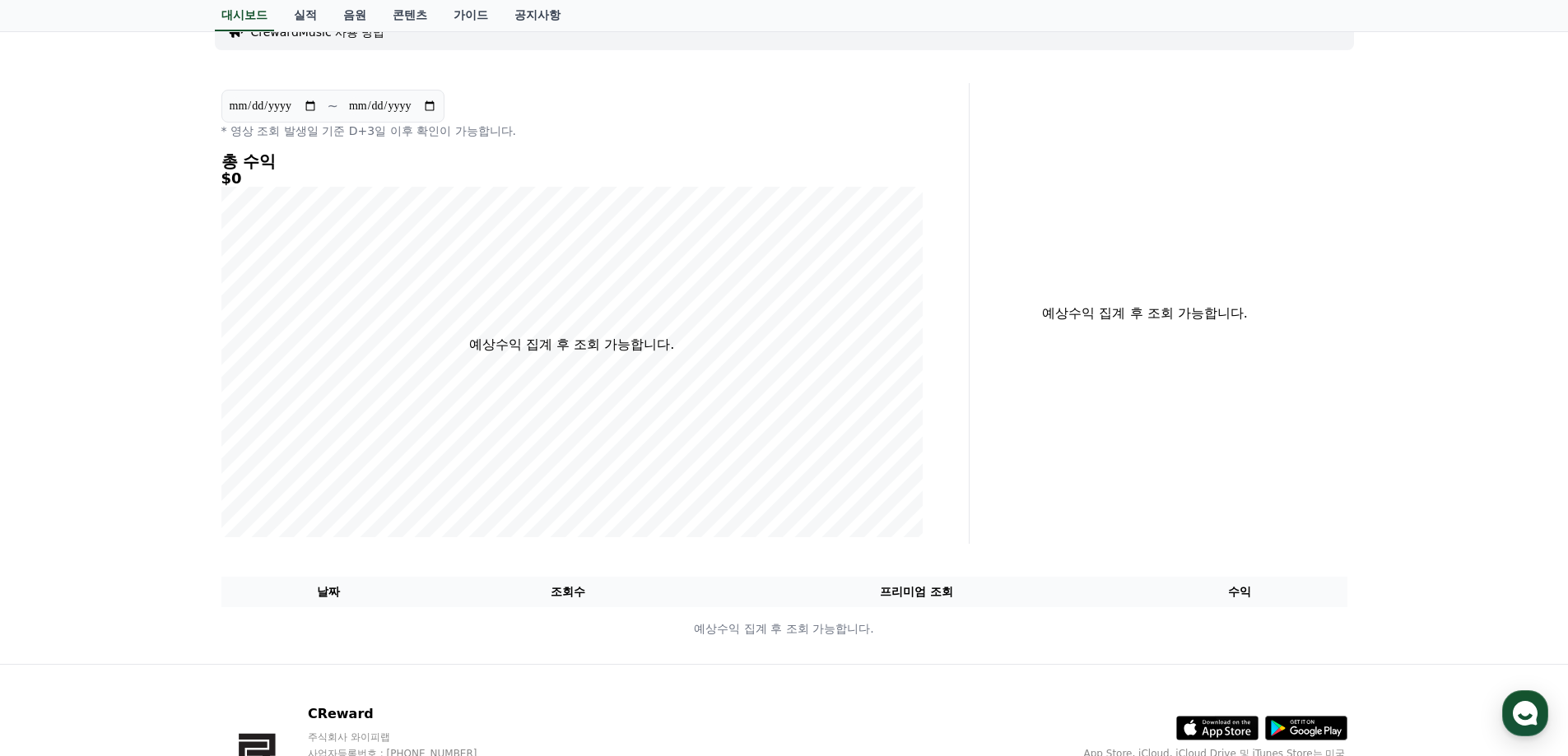
scroll to position [0, 0]
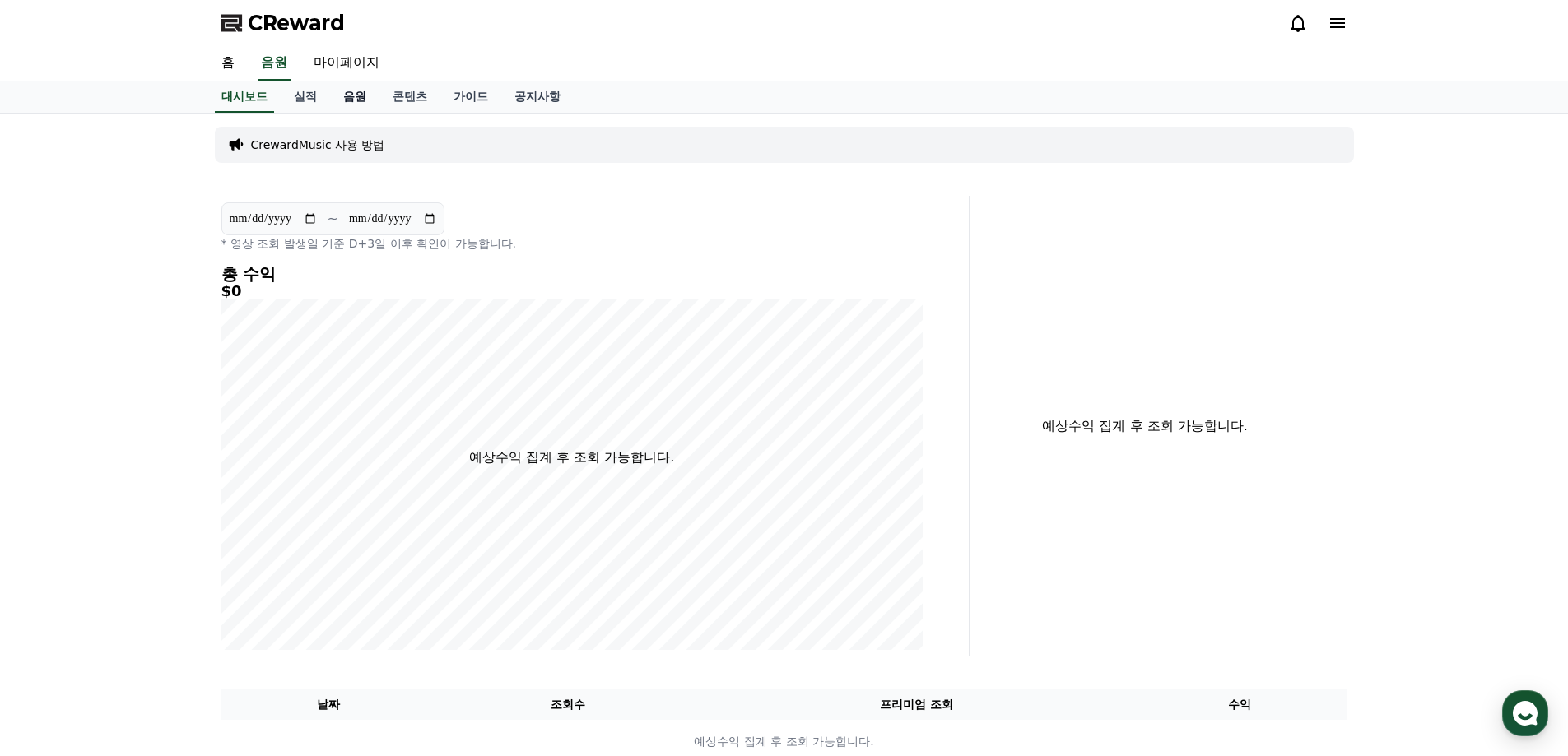
click at [344, 102] on link "음원" at bounding box center [355, 97] width 49 height 32
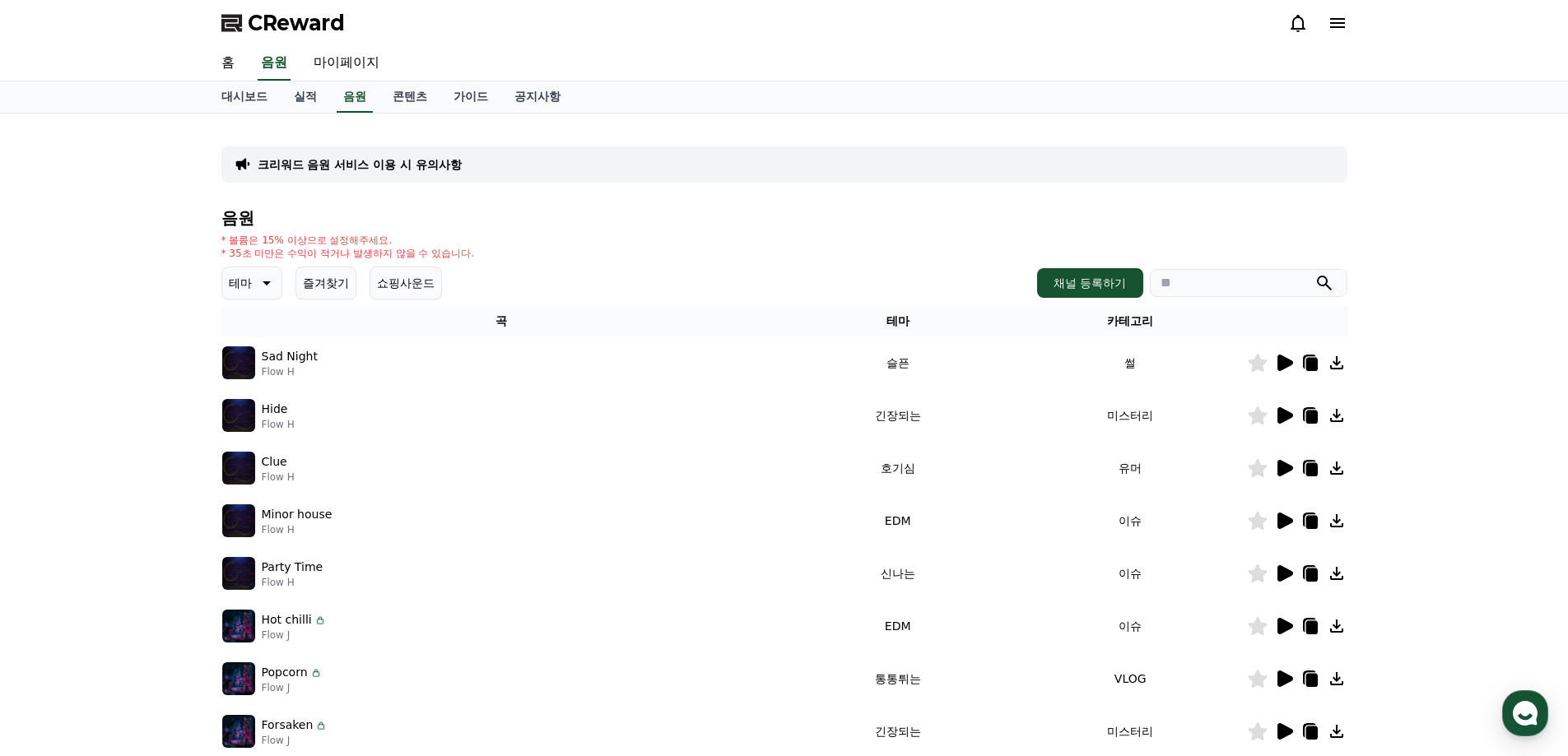
click at [1286, 364] on icon at bounding box center [1285, 362] width 16 height 17
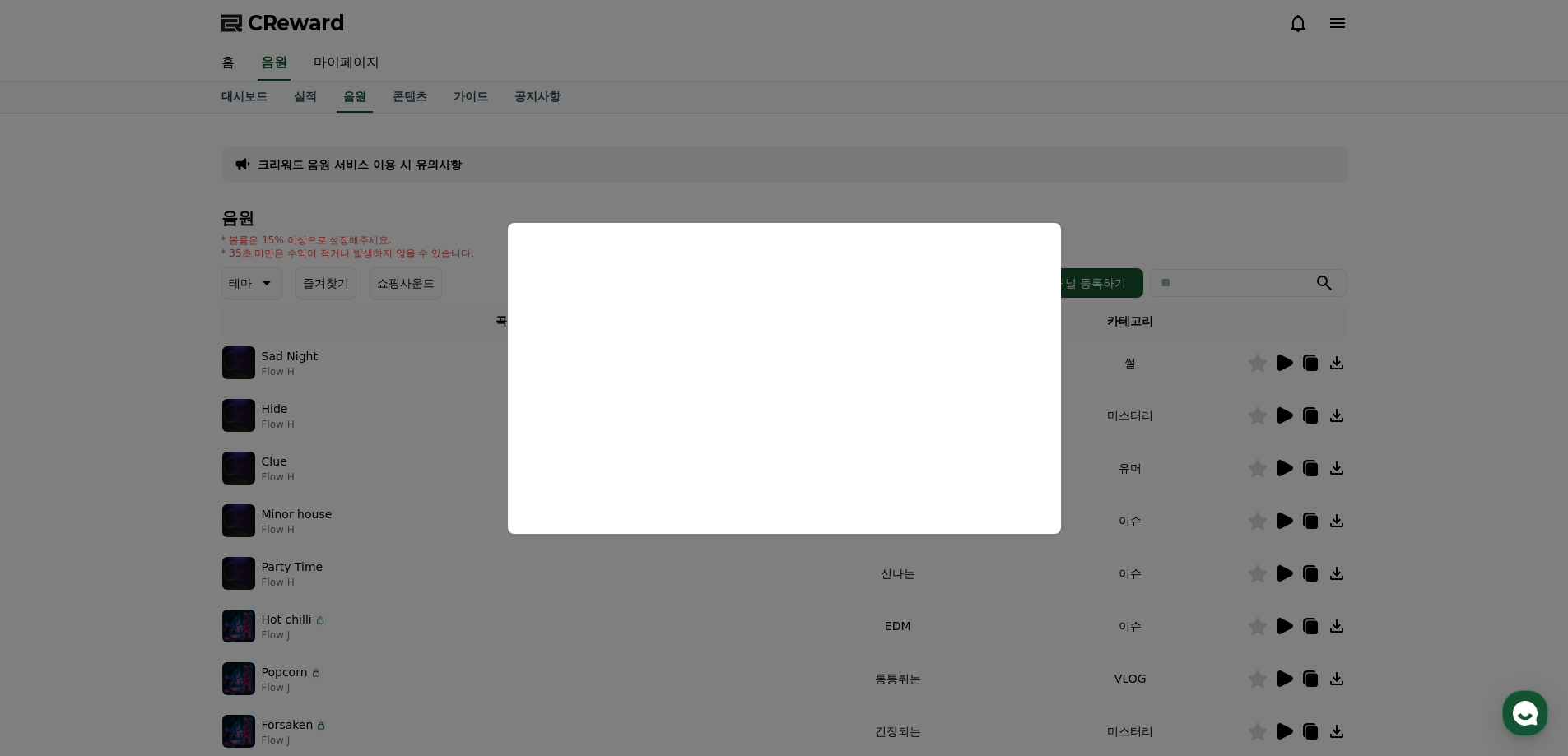
click at [954, 169] on button "close modal" at bounding box center [784, 378] width 1568 height 756
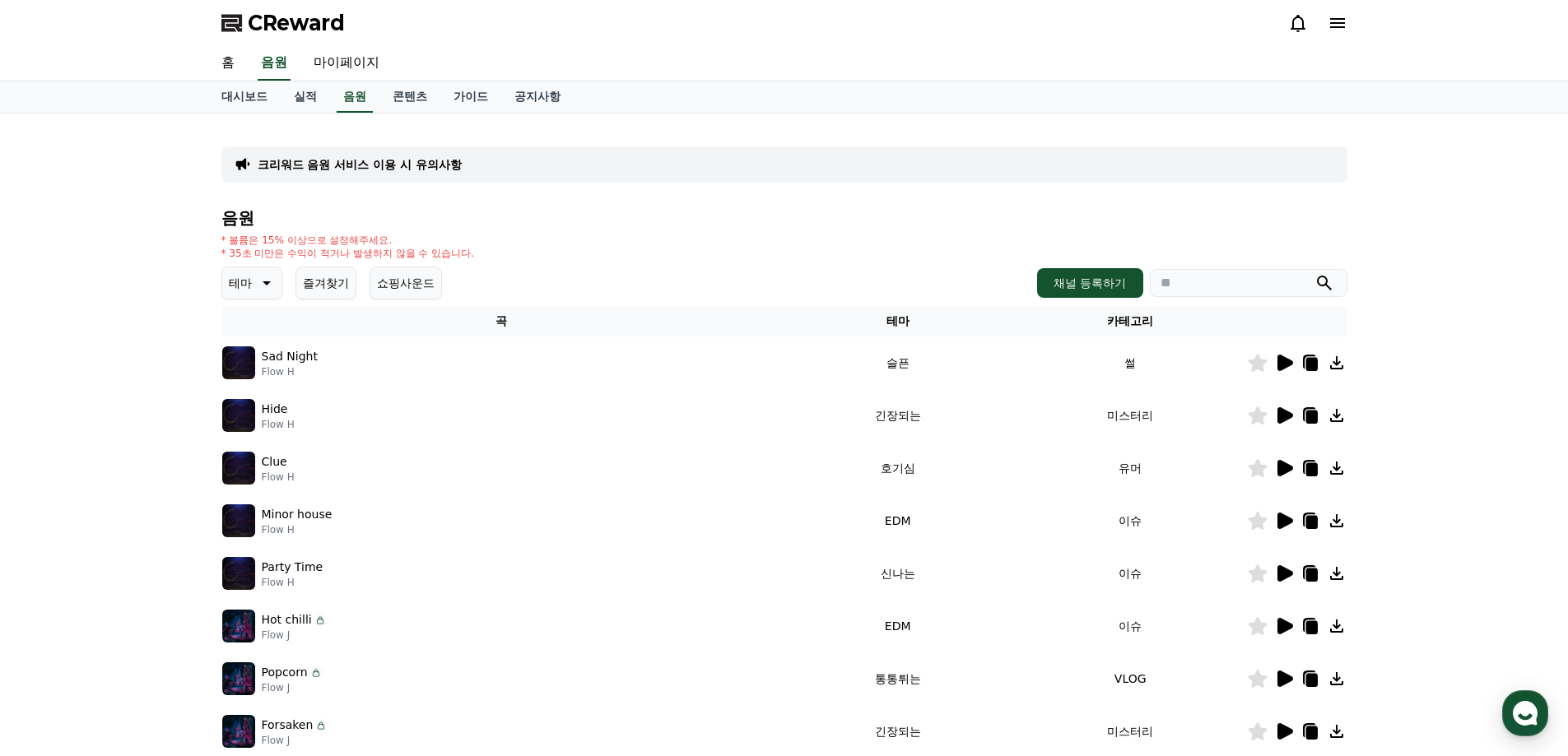
click at [1287, 360] on icon at bounding box center [1285, 362] width 16 height 17
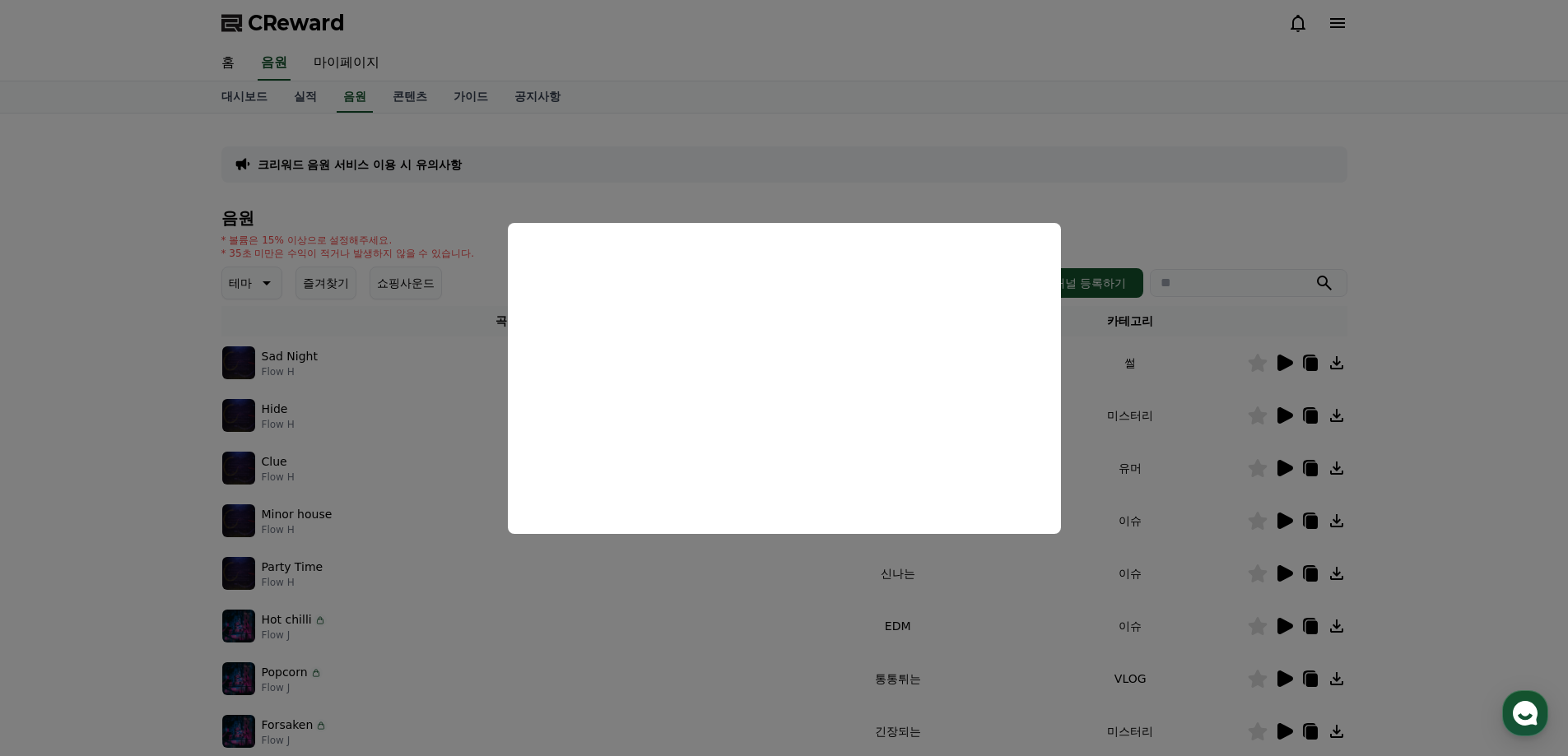
click at [1298, 178] on button "close modal" at bounding box center [784, 378] width 1568 height 756
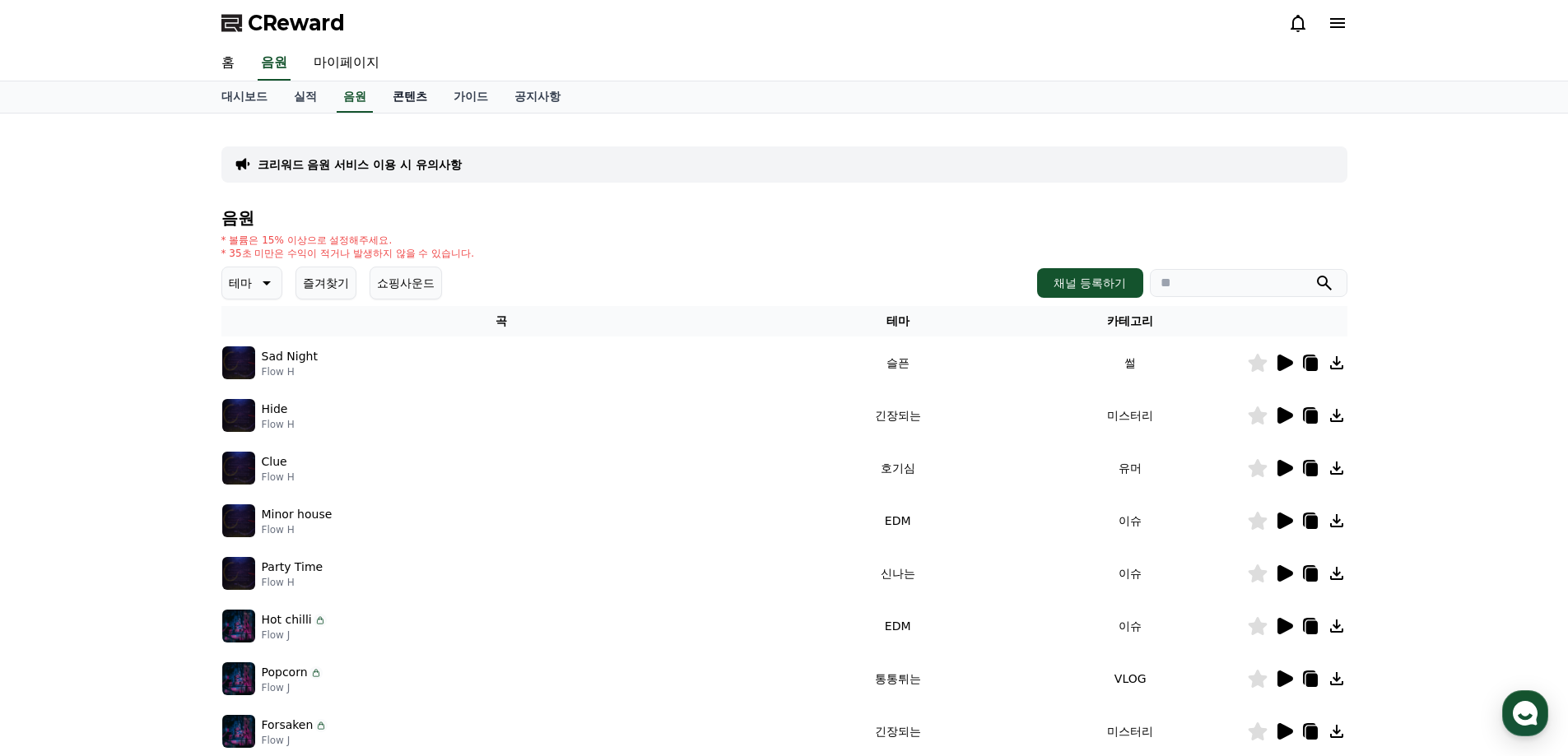
click at [422, 95] on link "콘텐츠" at bounding box center [410, 97] width 61 height 32
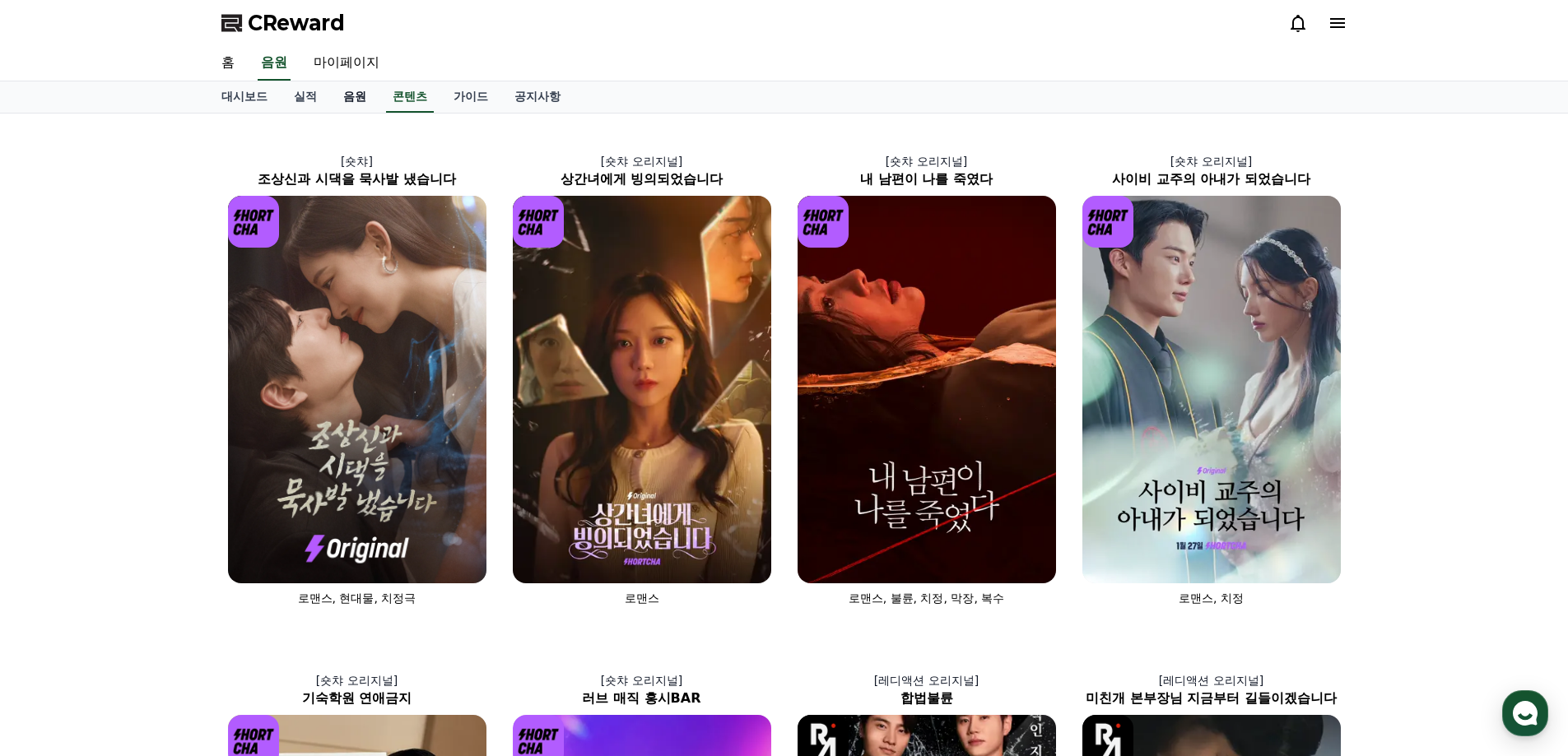
click at [344, 98] on link "음원" at bounding box center [355, 97] width 49 height 32
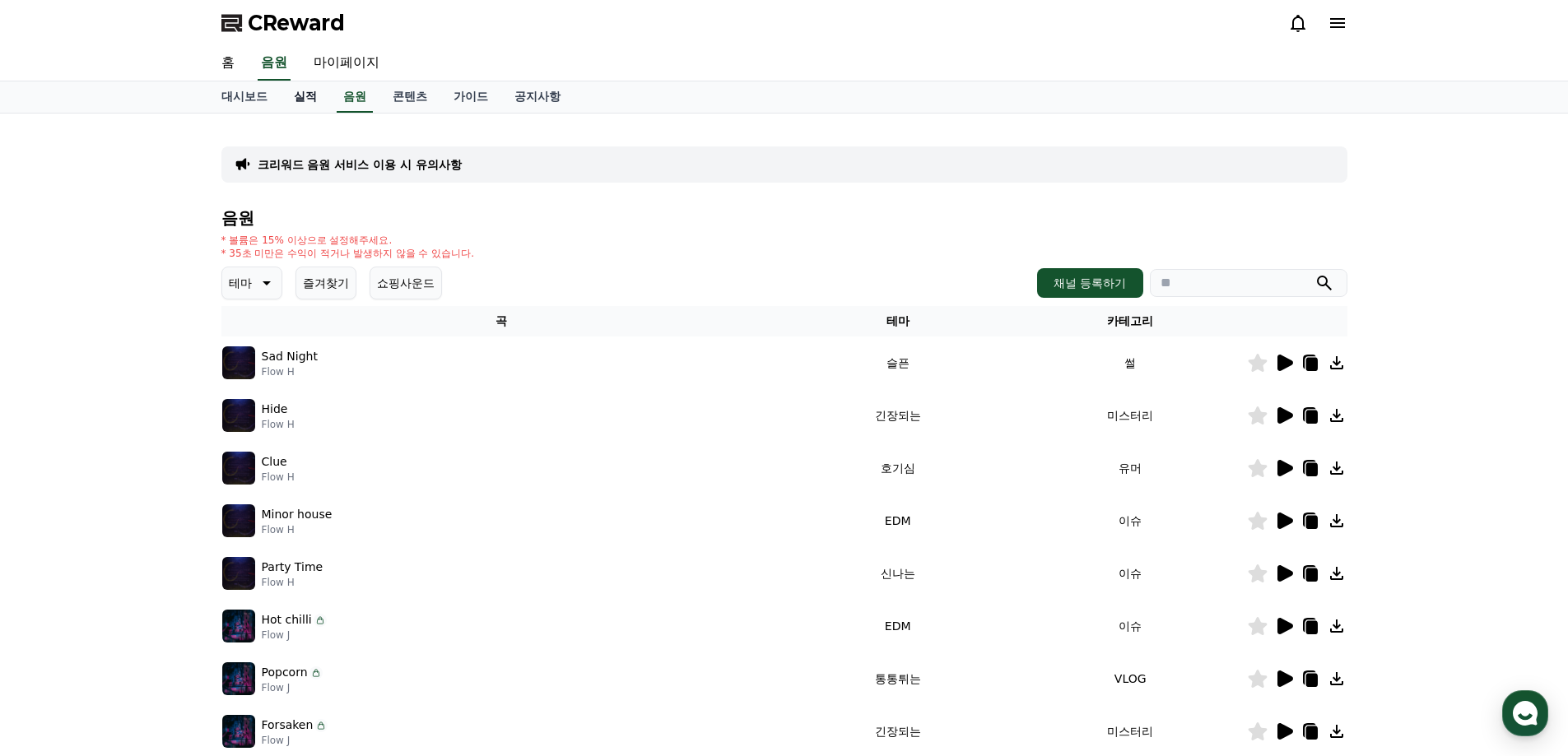
click at [309, 98] on link "실적" at bounding box center [305, 97] width 49 height 32
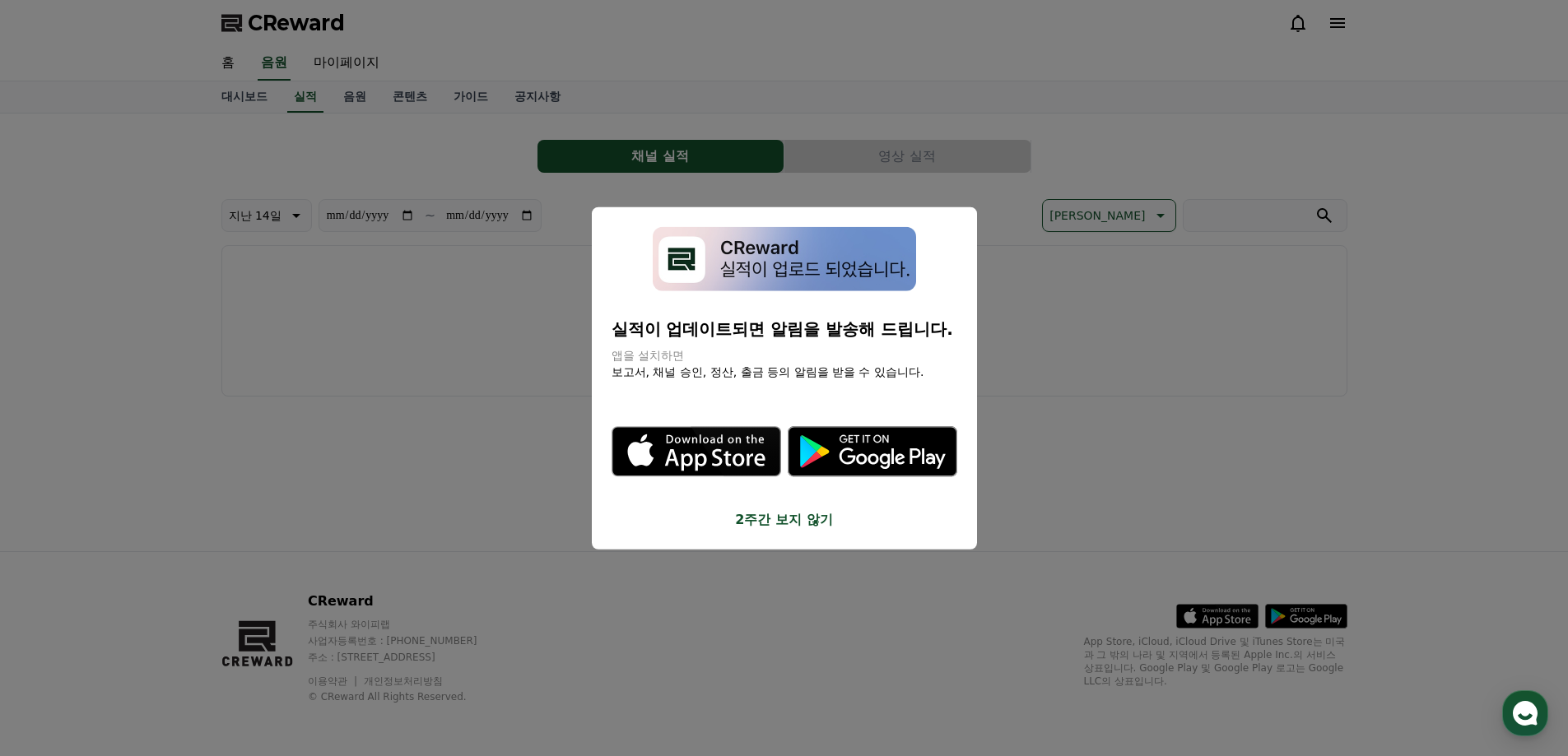
click at [478, 370] on button "close modal" at bounding box center [784, 378] width 1568 height 756
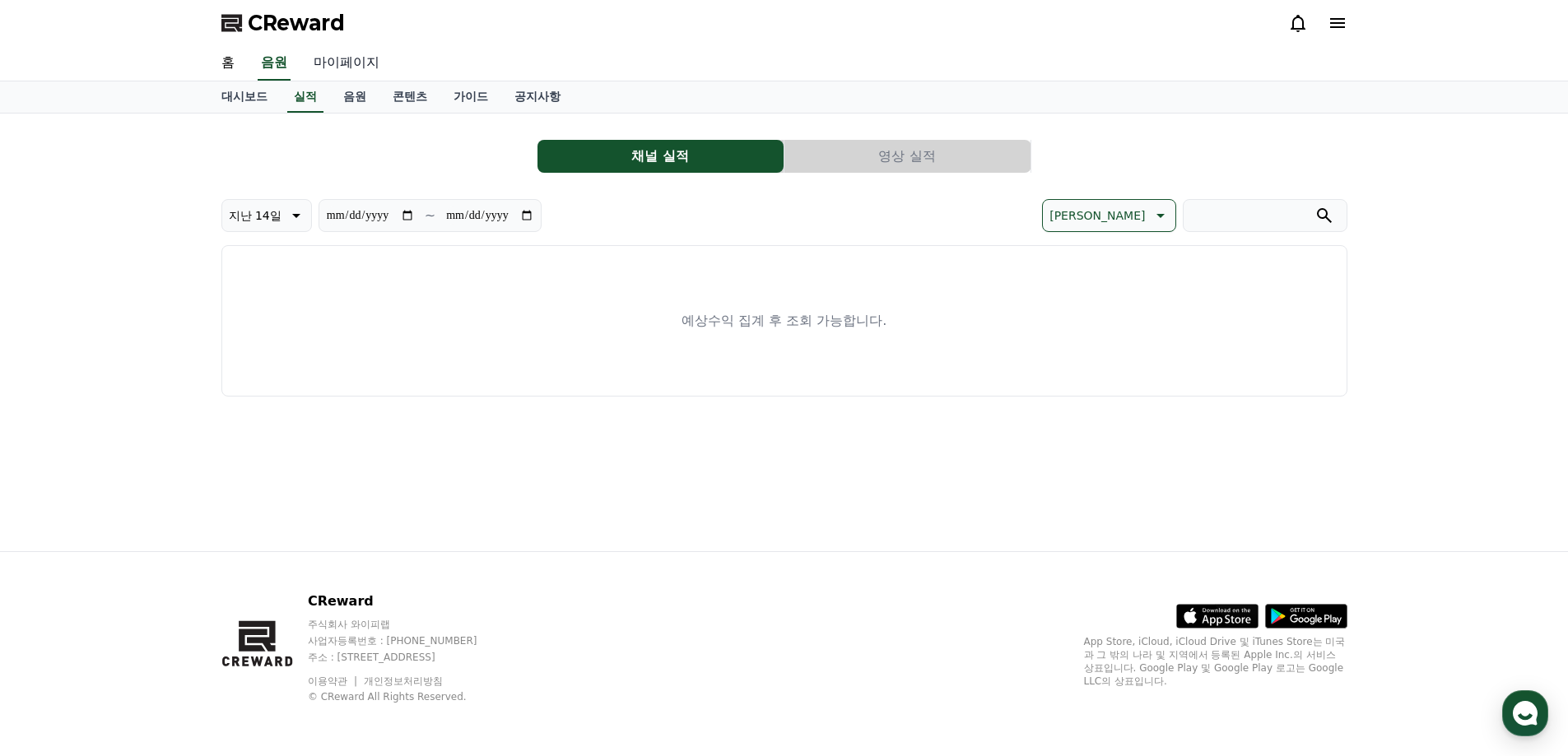
click at [333, 59] on link "마이페이지" at bounding box center [347, 63] width 93 height 34
select select "**********"
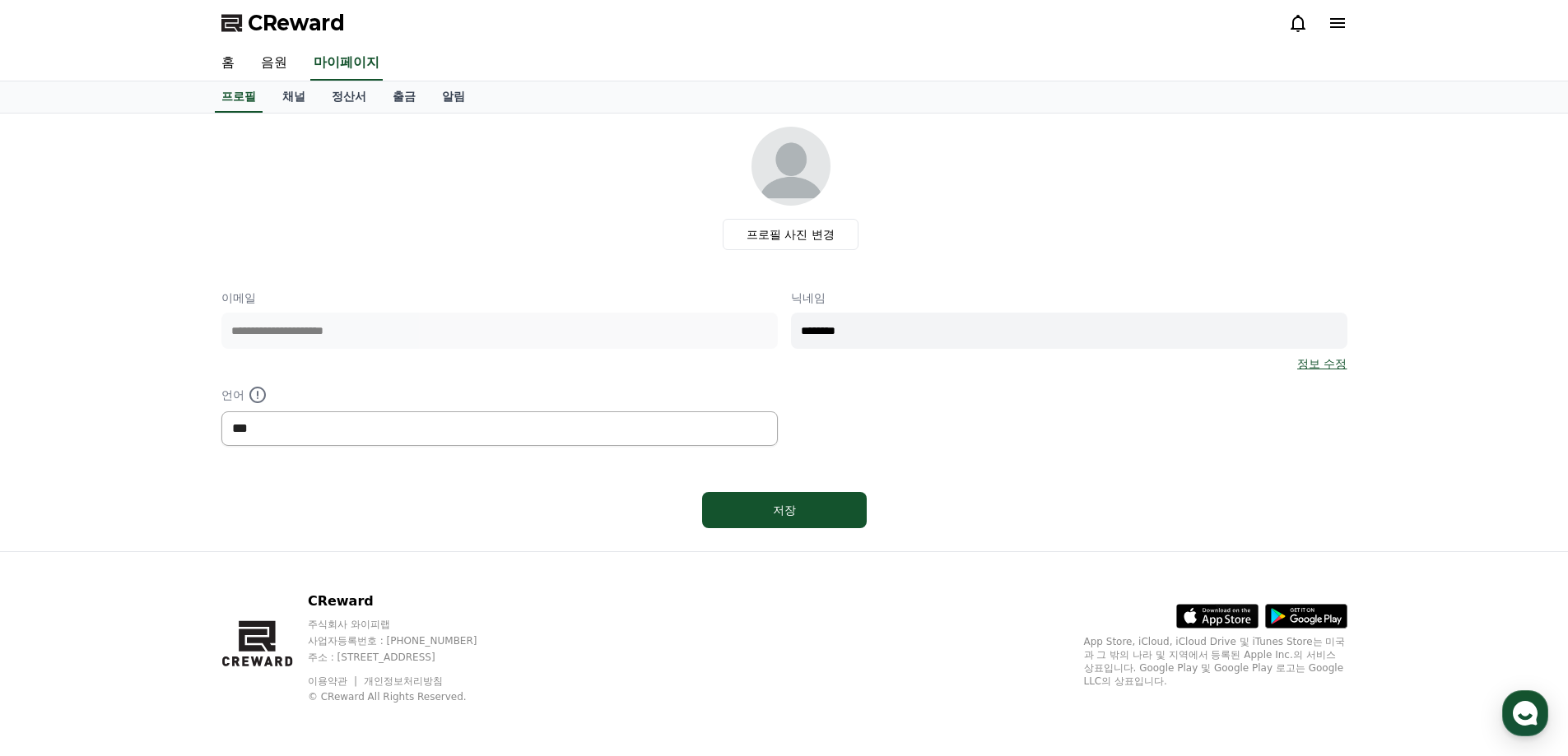
click at [390, 426] on select "*** ******* ***" at bounding box center [499, 428] width 556 height 34
click at [464, 367] on div "**********" at bounding box center [499, 331] width 556 height 83
click at [292, 96] on link "채널" at bounding box center [294, 97] width 49 height 32
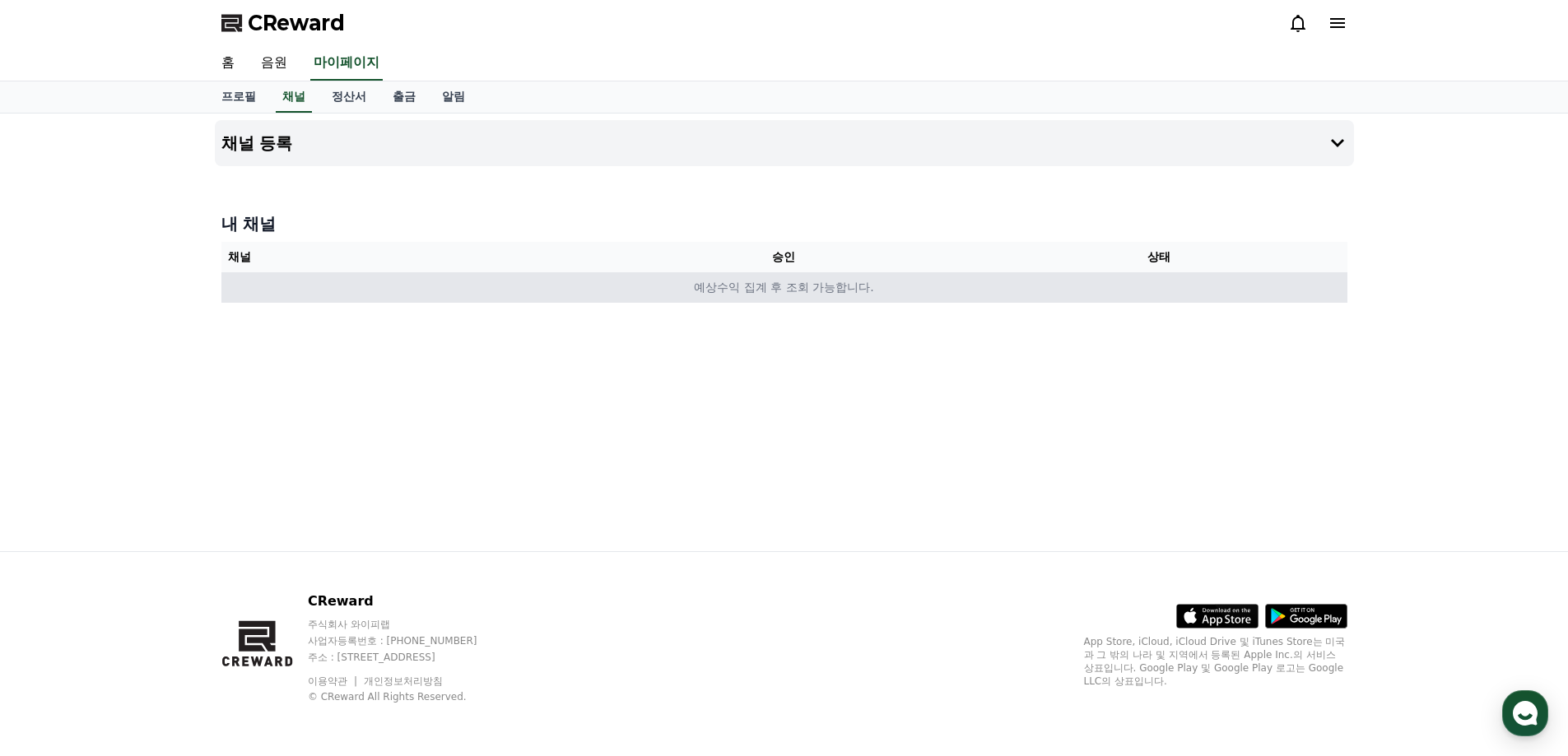
click at [802, 291] on td "예상수익 집계 후 조회 가능합니다." at bounding box center [784, 287] width 1126 height 31
click at [743, 293] on td "예상수익 집계 후 조회 가능합니다." at bounding box center [784, 287] width 1126 height 31
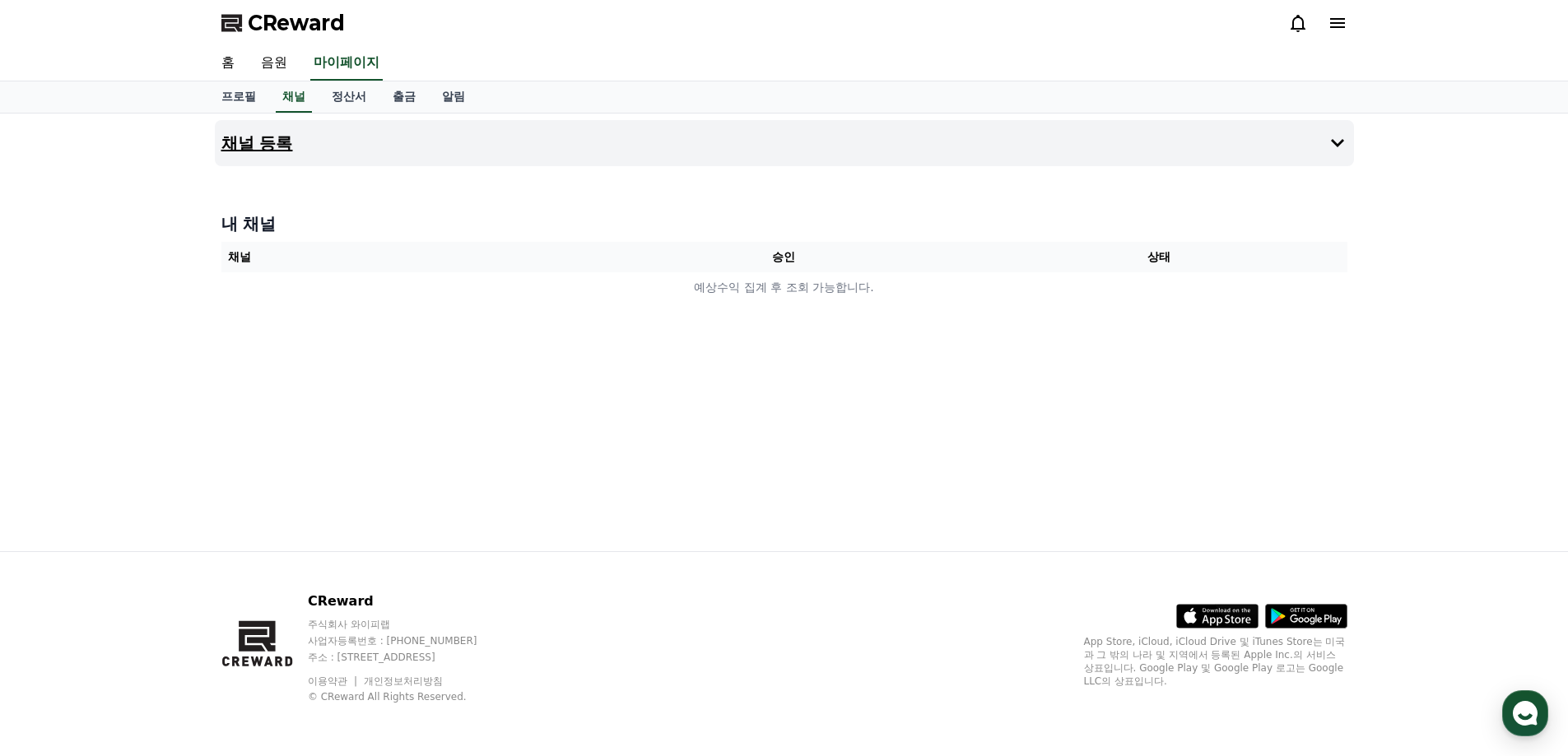
click at [546, 152] on button "채널 등록" at bounding box center [784, 143] width 1139 height 46
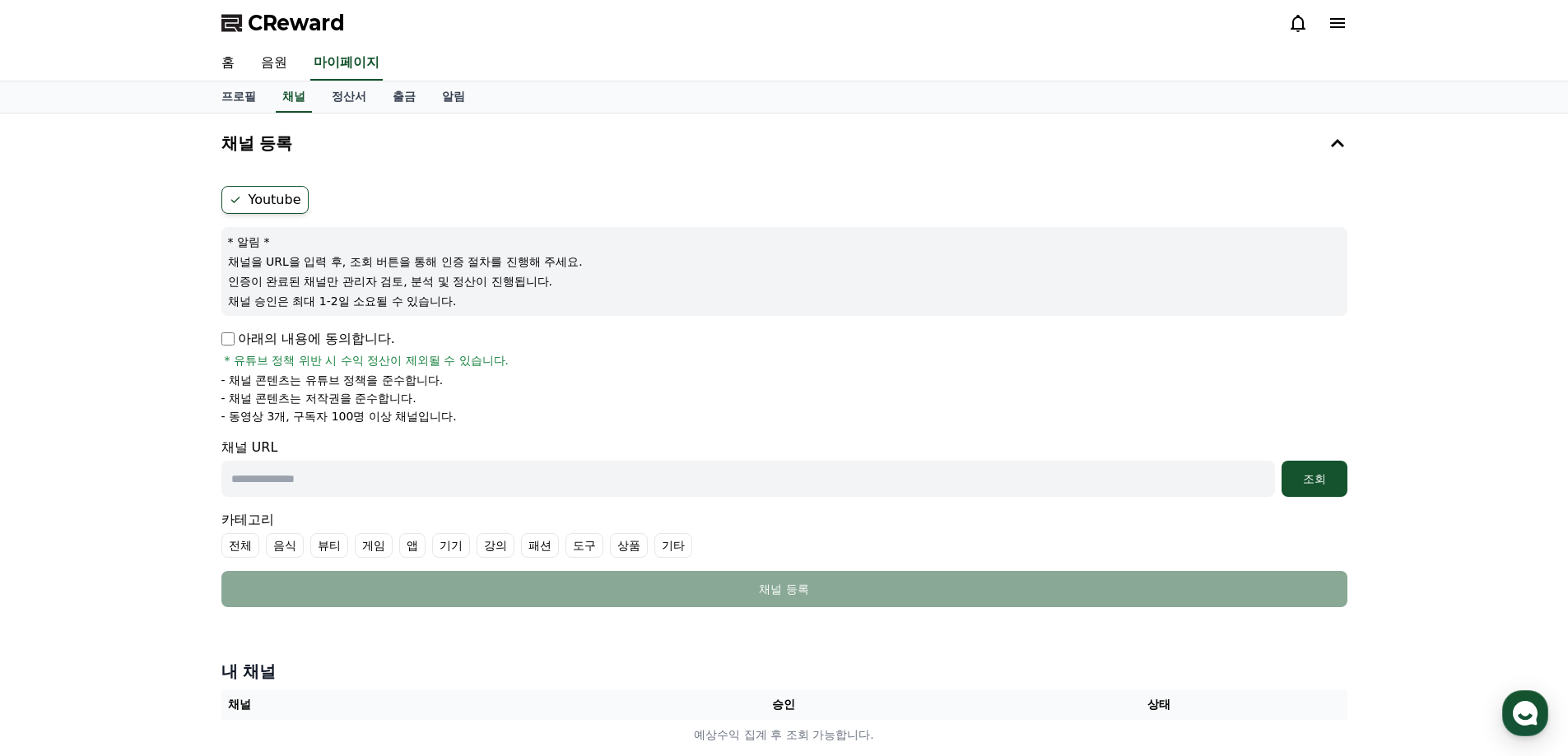
click at [426, 466] on input "text" at bounding box center [749, 478] width 1054 height 36
paste input "**********"
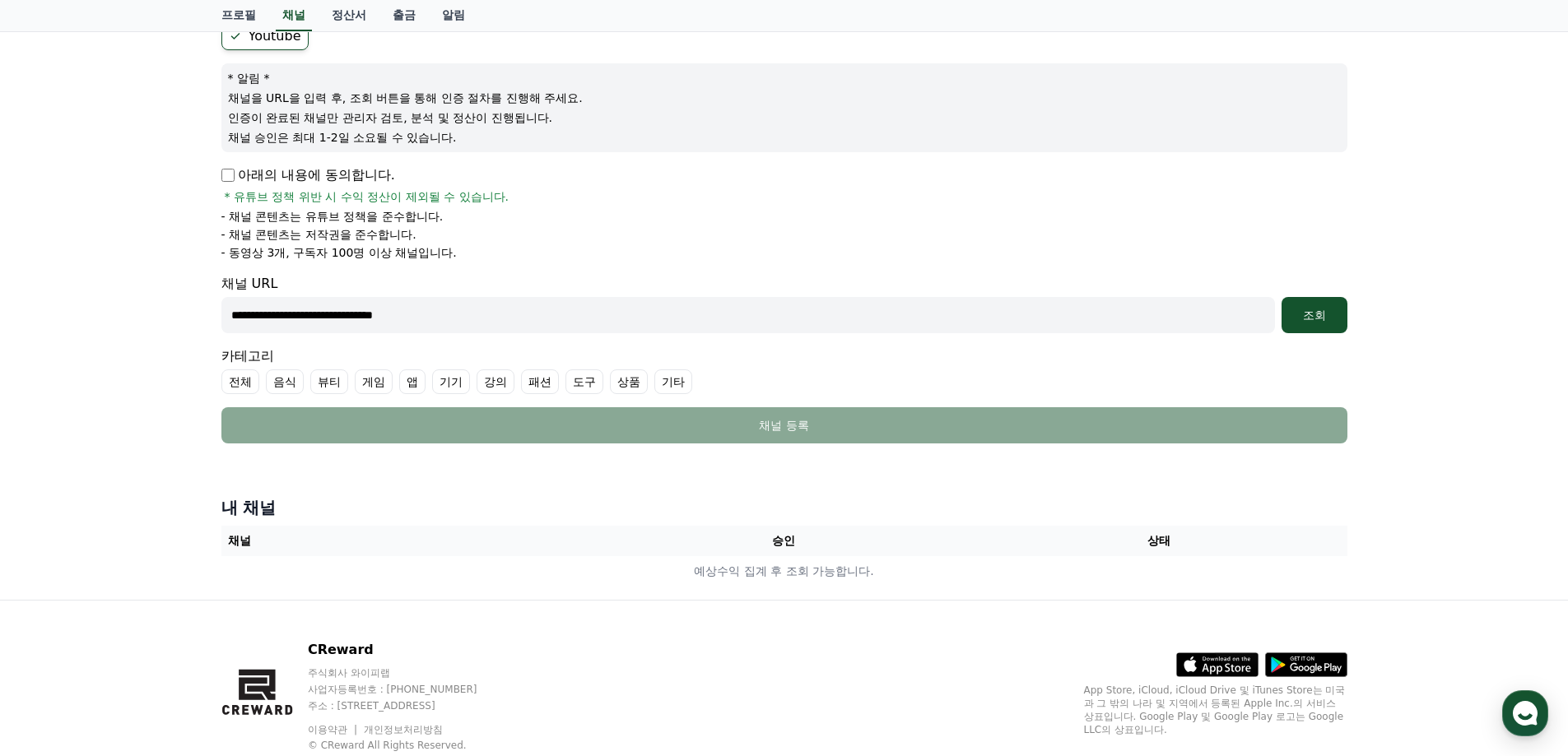
scroll to position [164, 0]
type input "**********"
click at [1314, 309] on div "조회" at bounding box center [1314, 314] width 52 height 17
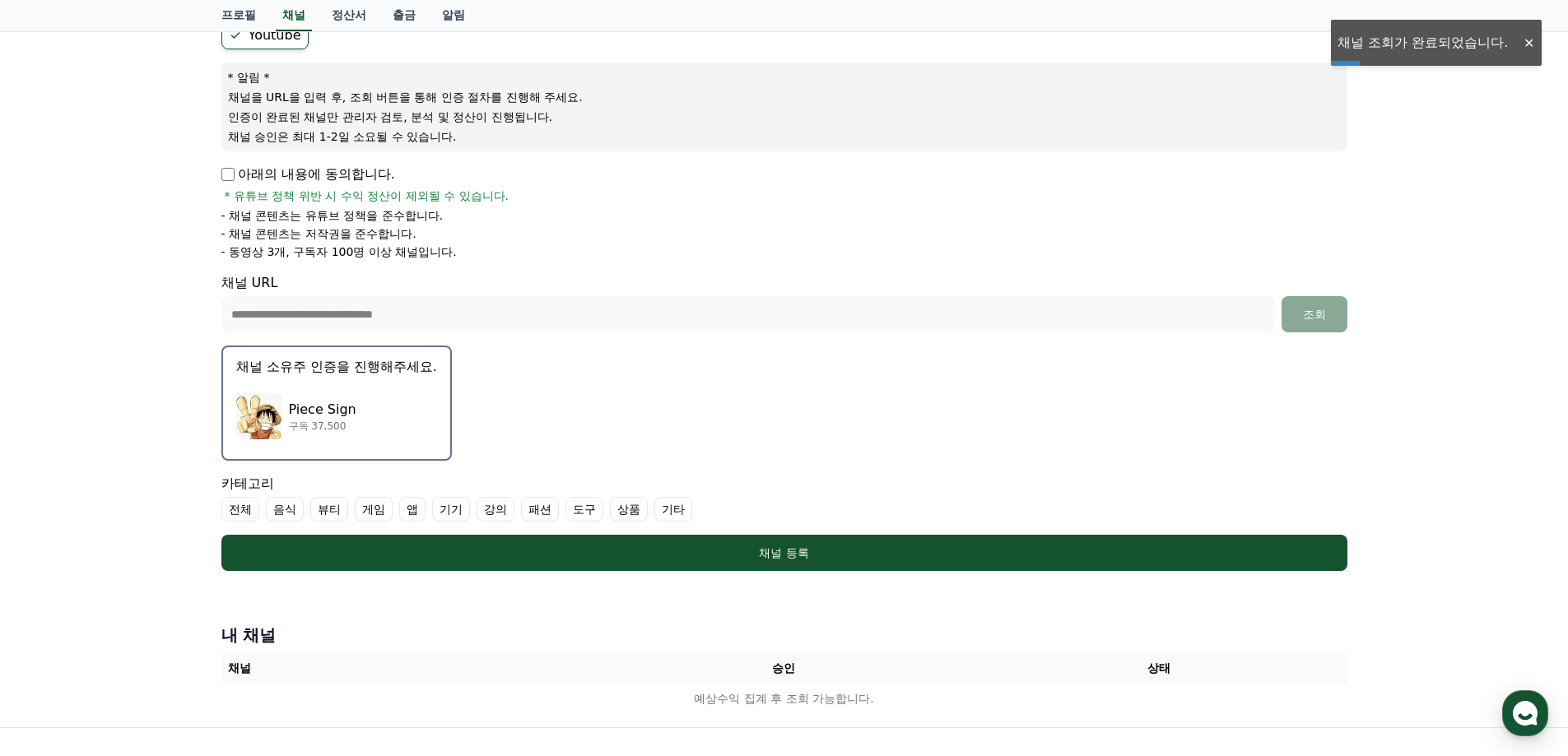
click at [396, 408] on div "Piece Sign 구독 37,500" at bounding box center [337, 415] width 201 height 66
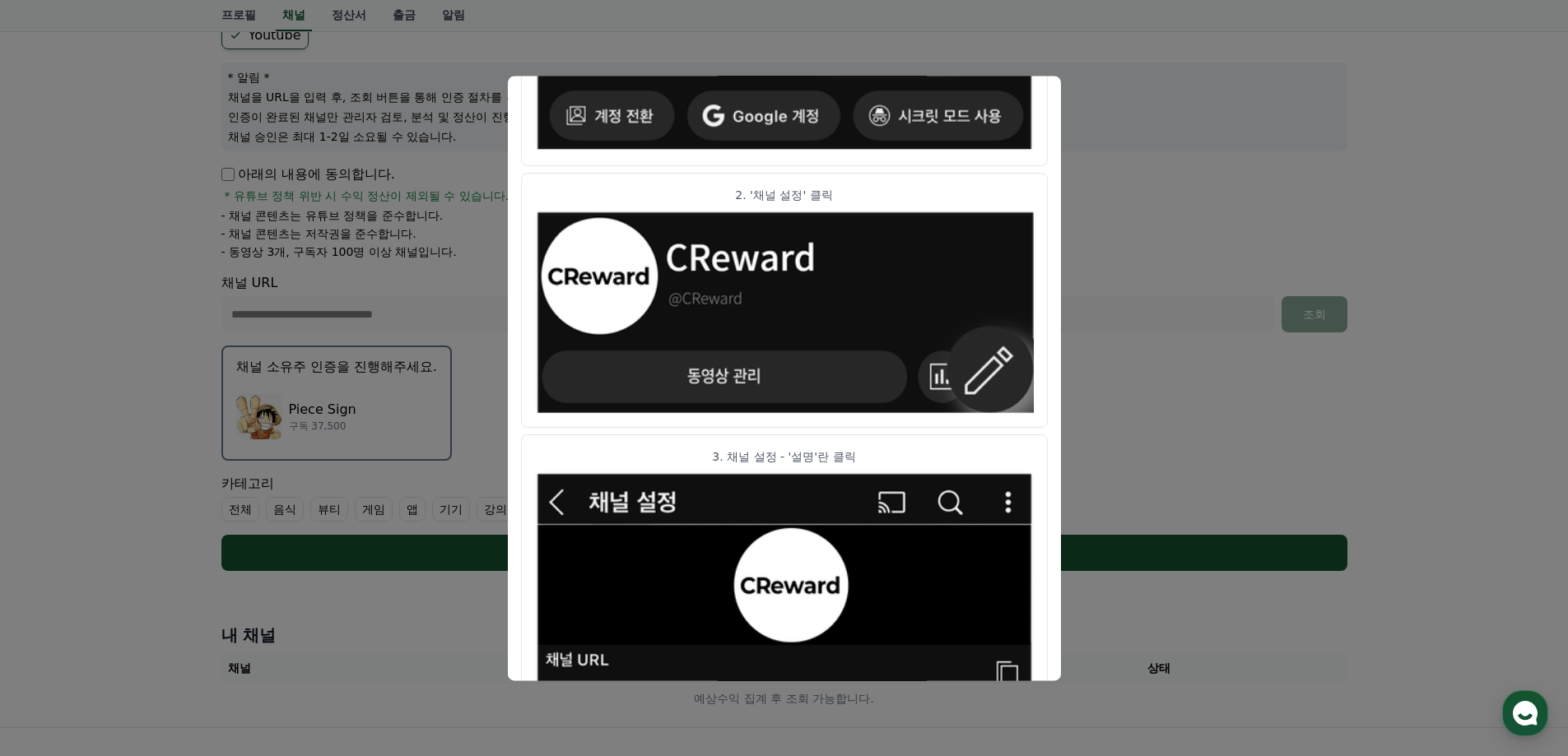
scroll to position [0, 0]
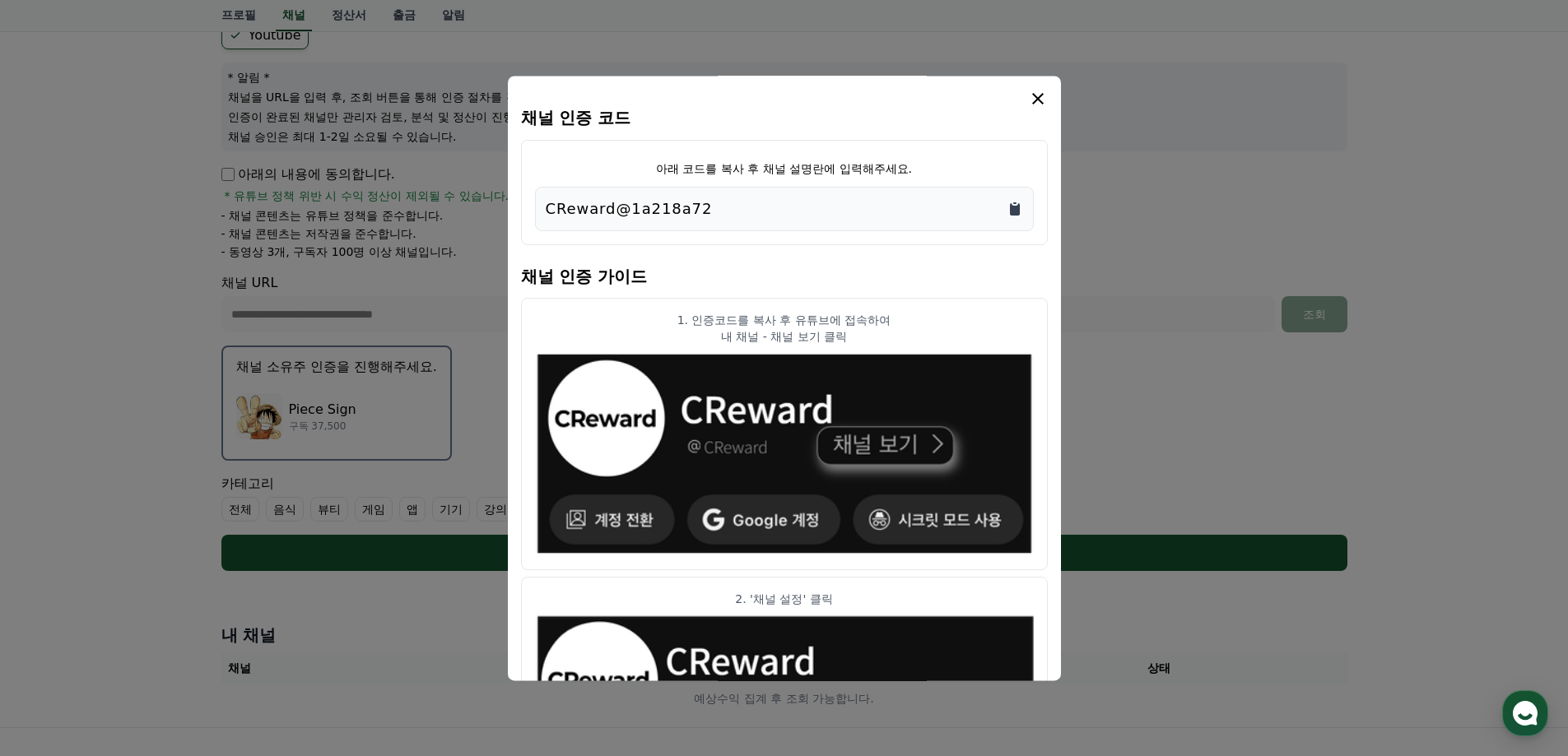
click at [1016, 213] on icon "Copy to clipboard" at bounding box center [1014, 209] width 10 height 13
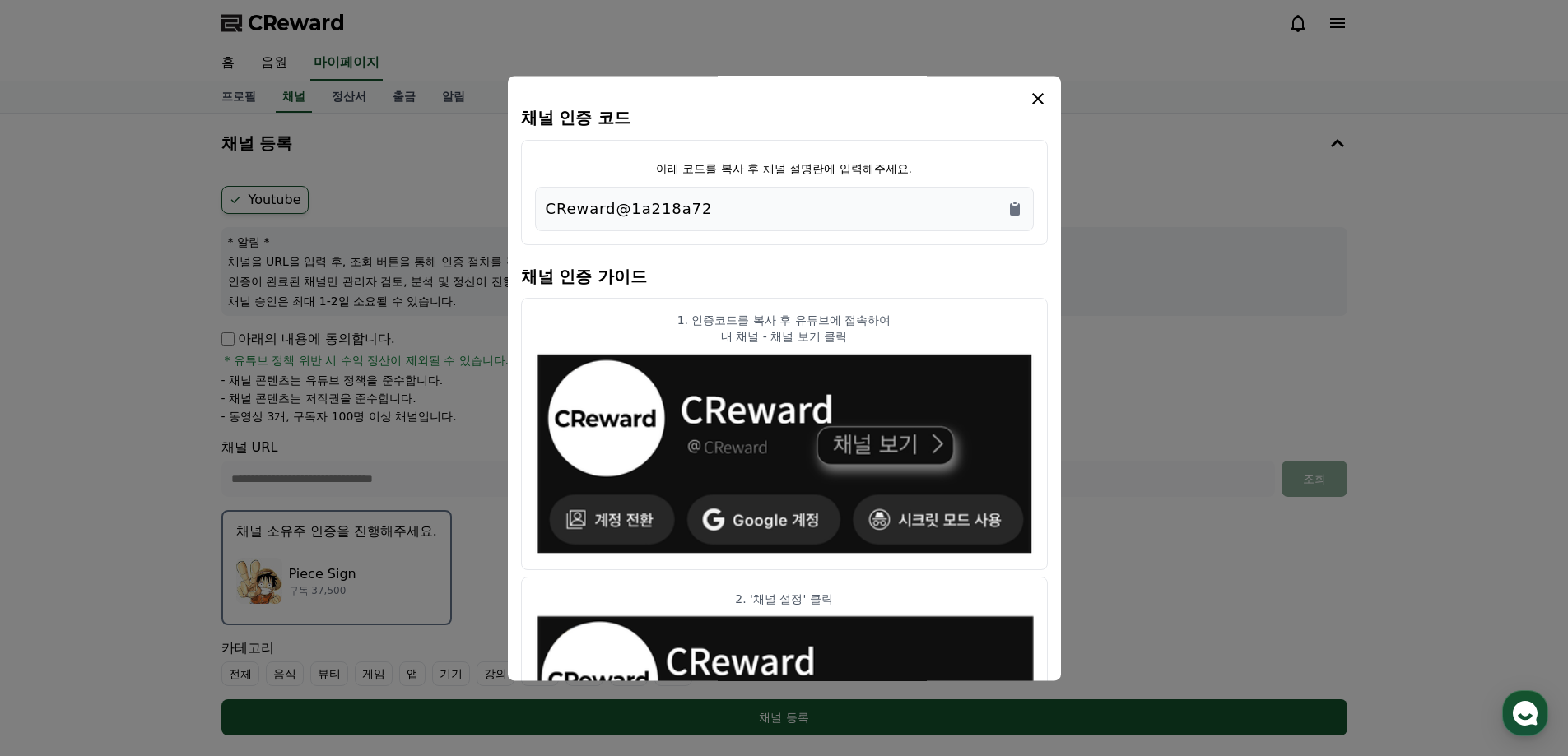
click at [1039, 98] on icon "modal" at bounding box center [1038, 98] width 20 height 20
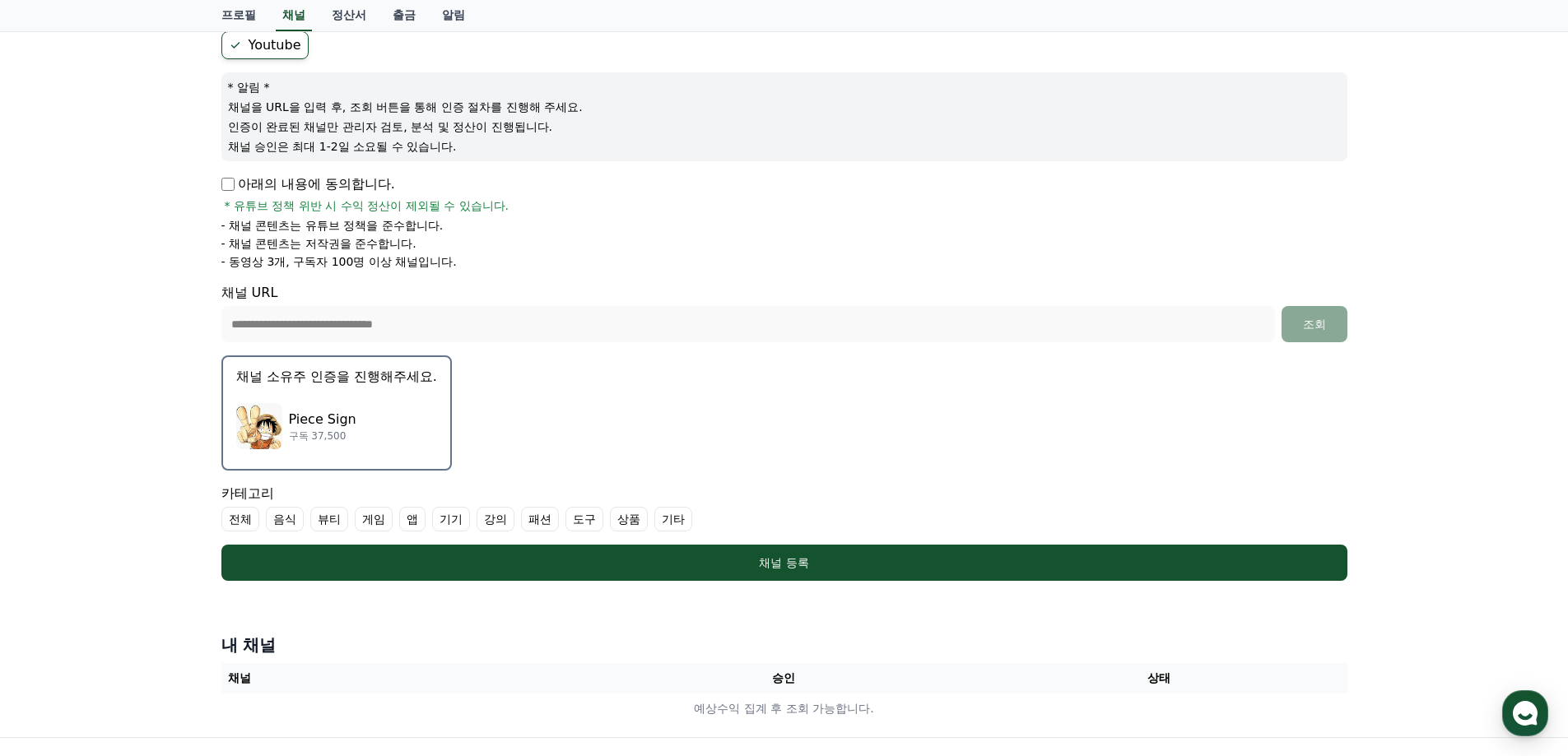
scroll to position [329, 0]
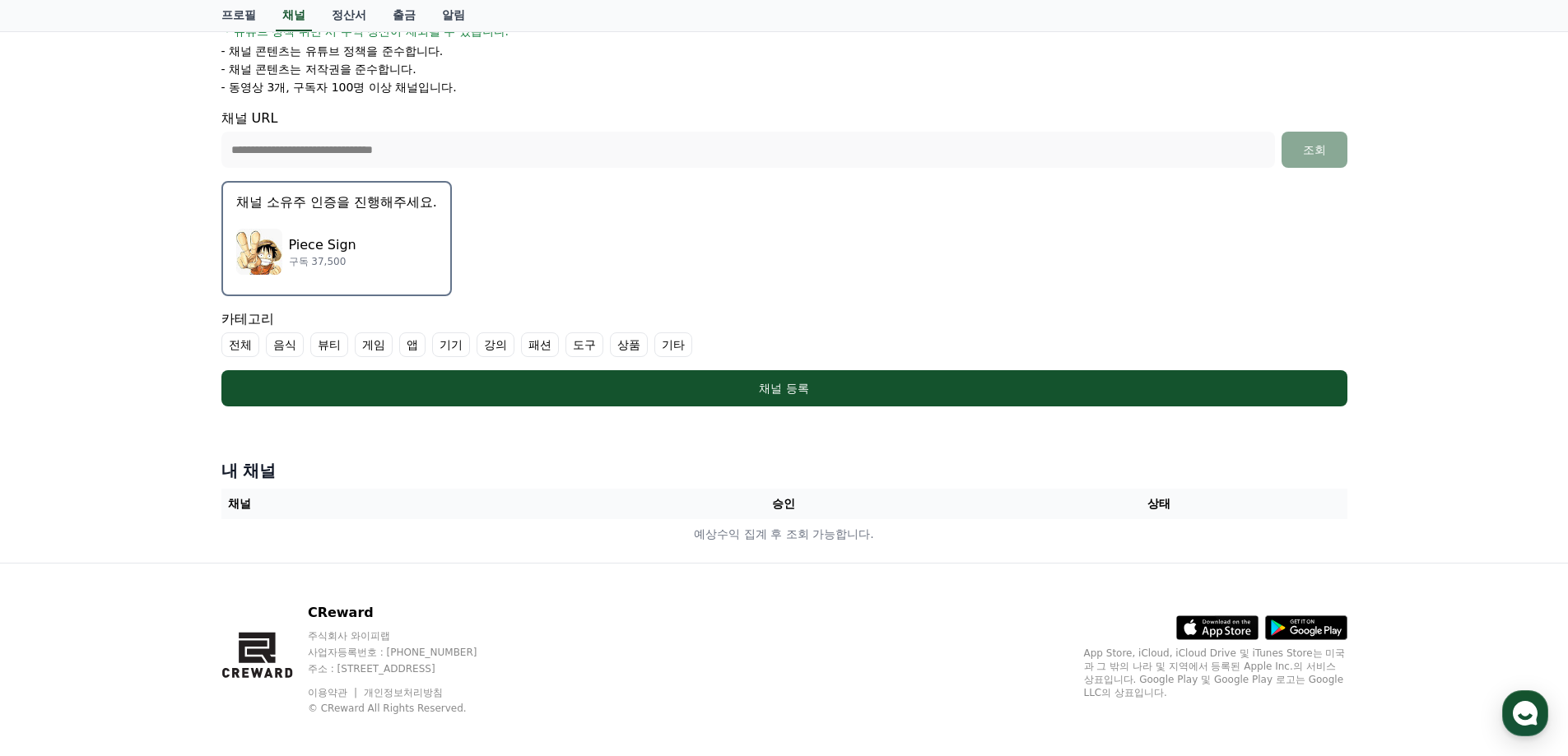
click at [403, 237] on div "Piece Sign 구독 37,500" at bounding box center [337, 251] width 201 height 66
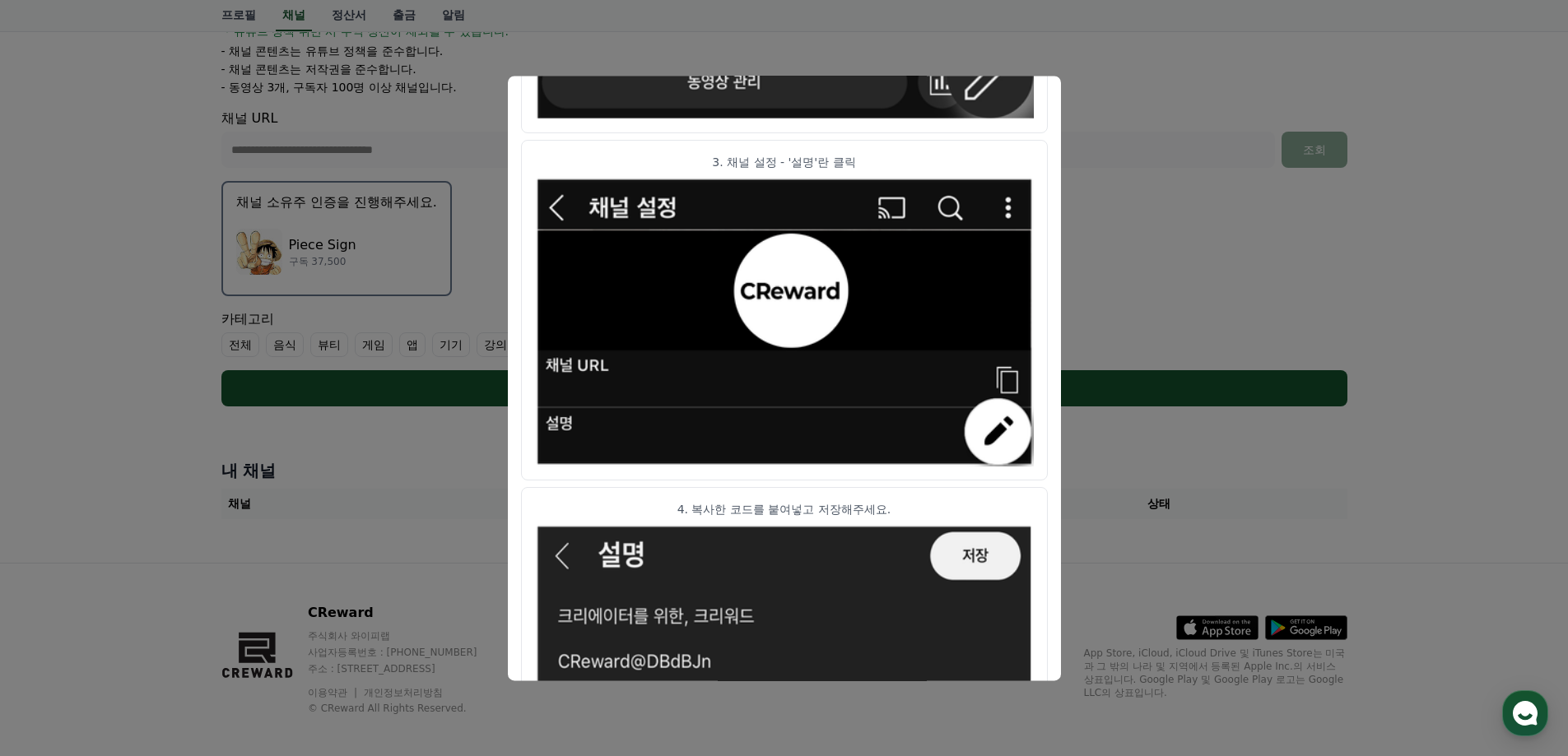
scroll to position [815, 0]
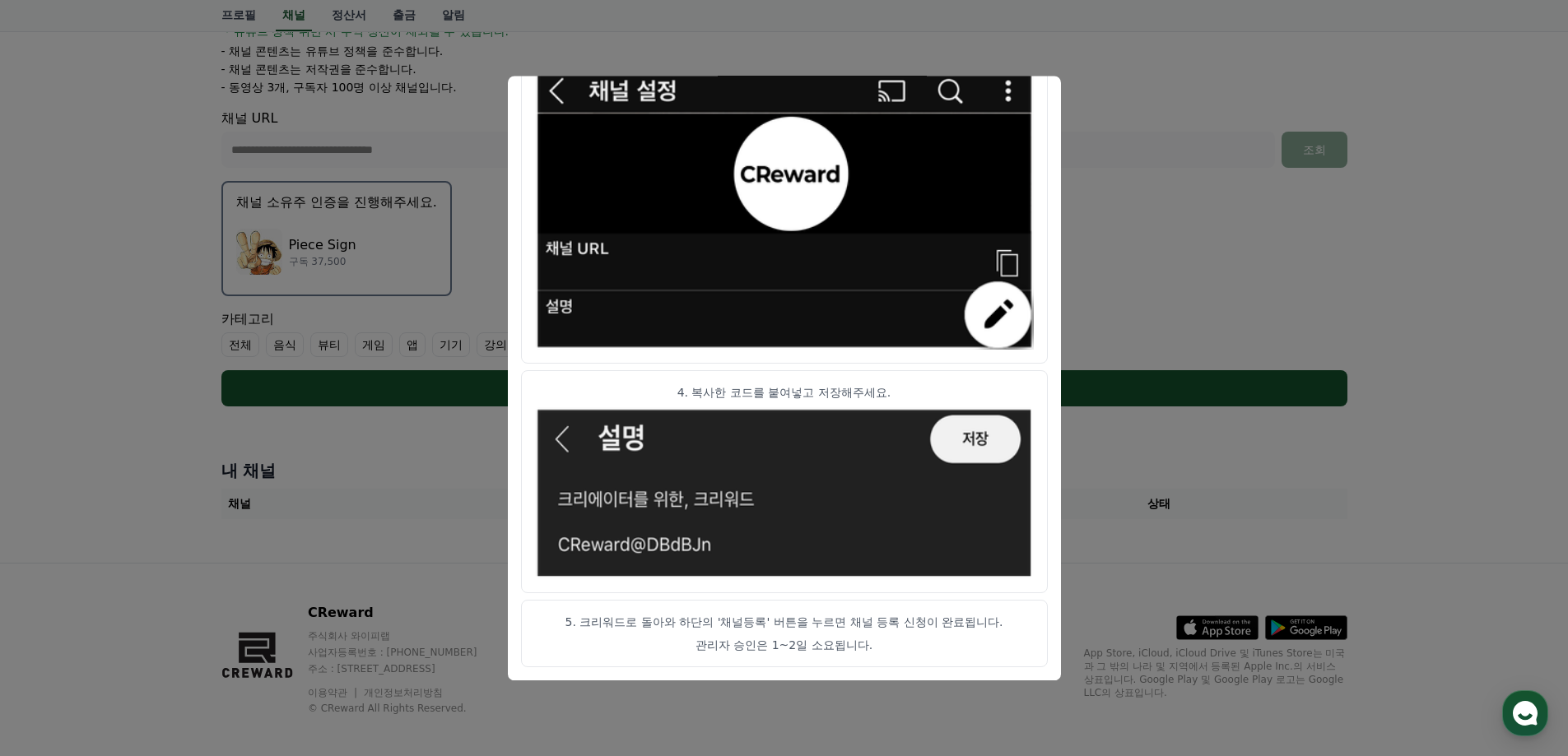
click at [1133, 171] on button "close modal" at bounding box center [784, 378] width 1568 height 756
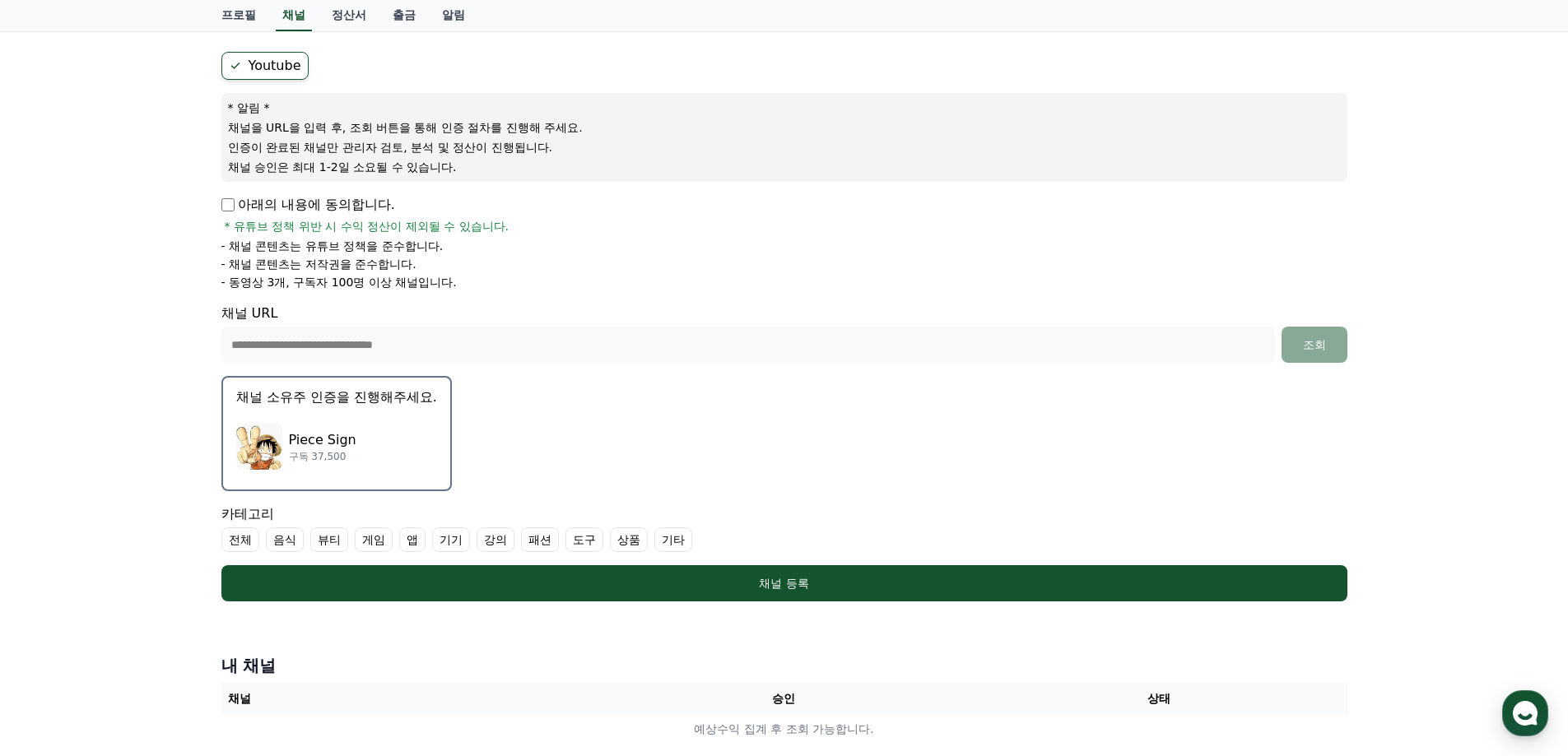
scroll to position [0, 0]
